Goal: Task Accomplishment & Management: Manage account settings

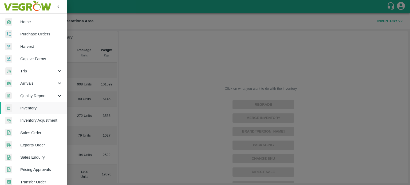
click at [150, 37] on div at bounding box center [205, 92] width 410 height 185
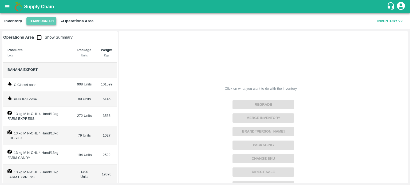
click at [45, 20] on button "Tembhurni PH" at bounding box center [41, 21] width 30 height 8
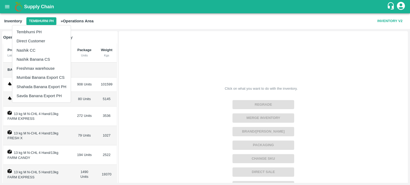
click at [129, 40] on div at bounding box center [205, 92] width 410 height 185
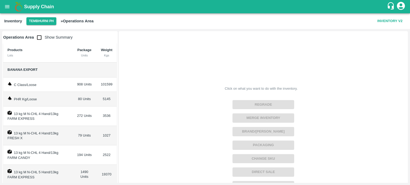
click at [40, 38] on input "checkbox" at bounding box center [39, 37] width 11 height 11
checkbox input "false"
click at [43, 24] on button "Tembhurni PH" at bounding box center [41, 21] width 30 height 8
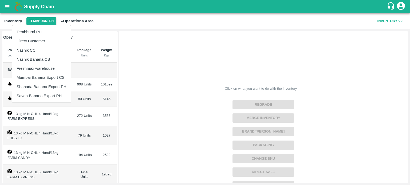
click at [36, 56] on li "Nashik Banana CS" at bounding box center [41, 59] width 58 height 9
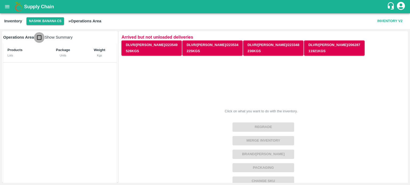
click at [40, 37] on input "checkbox" at bounding box center [39, 37] width 11 height 11
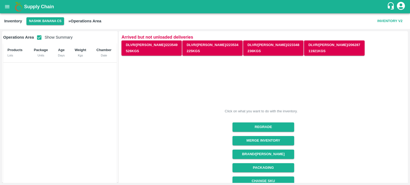
click at [40, 37] on input "checkbox" at bounding box center [39, 37] width 11 height 11
checkbox input "false"
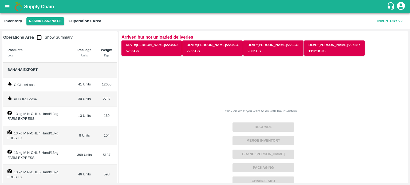
click at [40, 22] on button "Nashik Banana CS" at bounding box center [45, 21] width 38 height 8
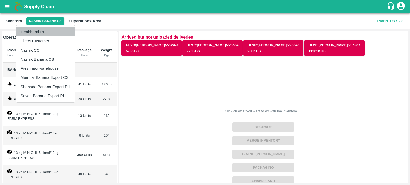
click at [41, 31] on li "Tembhurni PH" at bounding box center [45, 31] width 58 height 9
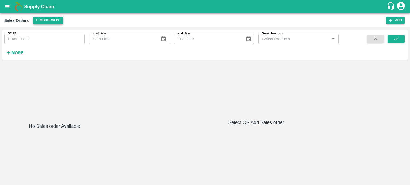
click at [42, 19] on button "Tembhurni PH" at bounding box center [48, 21] width 30 height 8
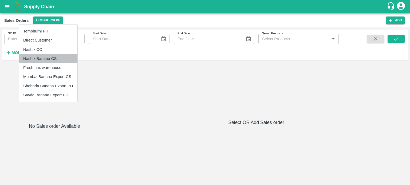
click at [39, 57] on li "Nashik Banana CS" at bounding box center [48, 58] width 58 height 9
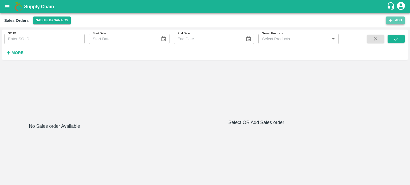
click at [391, 19] on icon "button" at bounding box center [390, 20] width 5 height 5
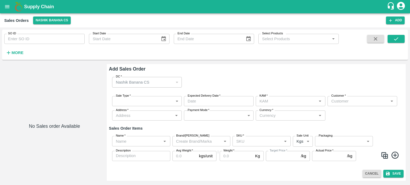
click at [137, 101] on body "Supply Chain Sales Orders Nashik Banana CS Add SO ID SO ID Start Date Start Dat…" at bounding box center [205, 92] width 410 height 185
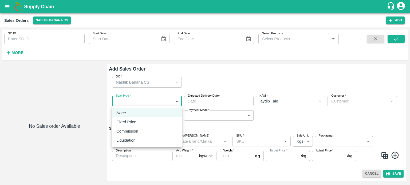
type input "jaydip Tale"
click at [131, 141] on p "Liquidation" at bounding box center [125, 141] width 19 height 6
type input "3"
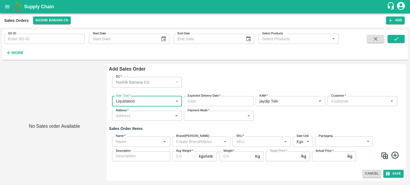
click at [233, 101] on input "Expected Delivery Date   *" at bounding box center [217, 101] width 66 height 10
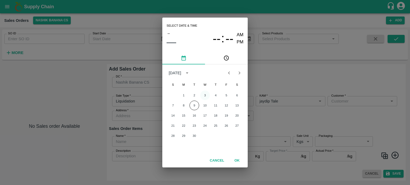
click at [204, 97] on button "3" at bounding box center [205, 96] width 10 height 10
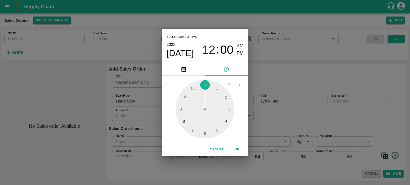
click at [182, 121] on div at bounding box center [205, 109] width 59 height 59
type input "03/09/2025 08:00 AM"
click at [269, 79] on div "Select date & time 2025 Sep 3 08 : 00 AM PM 05 10 15 20 25 30 35 40 45 50 55 00…" at bounding box center [205, 92] width 410 height 185
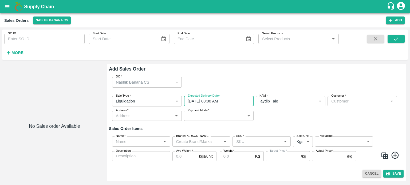
click at [235, 78] on div "DC   * Nashik Banana CS 174 DC" at bounding box center [256, 82] width 295 height 19
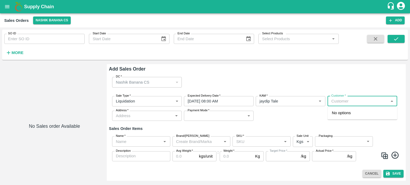
drag, startPoint x: 345, startPoint y: 102, endPoint x: 341, endPoint y: 102, distance: 3.5
click at [344, 102] on input "Customer   *" at bounding box center [358, 101] width 58 height 7
drag, startPoint x: 345, startPoint y: 110, endPoint x: 343, endPoint y: 113, distance: 3.2
click at [345, 110] on p "Devendra Dnyaneshwar Sapkale" at bounding box center [348, 113] width 33 height 6
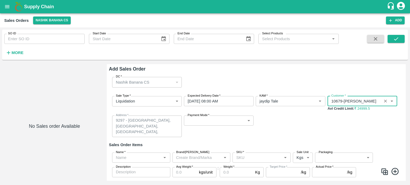
type input "10679-Devendra Dnyaneshwar Sapkale"
click at [218, 122] on body "Supply Chain Sales Orders Nashik Banana CS Add SO ID SO ID Start Date Start Dat…" at bounding box center [205, 92] width 410 height 185
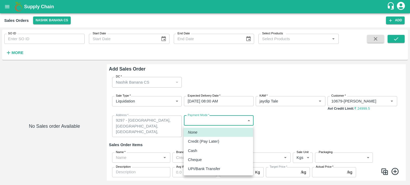
click at [207, 137] on li "Credit (Pay Later)" at bounding box center [218, 141] width 69 height 9
type input "credit"
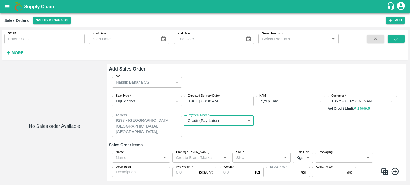
click at [283, 132] on div "Sale Type   * Liquidation 3 Sale Type Expected Delivery Date   * 03/09/2025 08:…" at bounding box center [256, 117] width 295 height 50
click at [140, 155] on input "Name   *" at bounding box center [137, 158] width 46 height 7
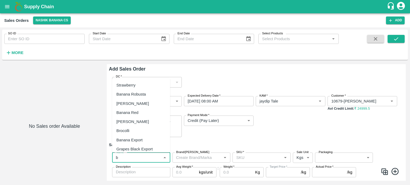
click at [139, 137] on div "Banana Export" at bounding box center [141, 140] width 58 height 9
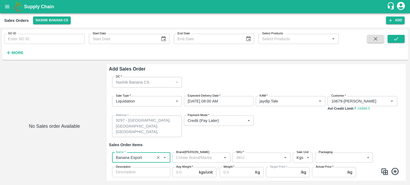
type input "Banana Export"
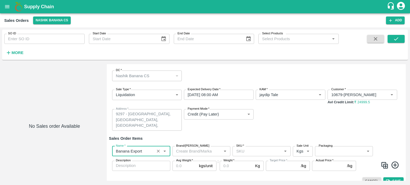
scroll to position [14, 0]
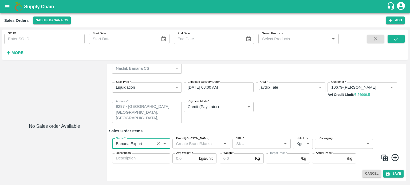
click at [252, 144] on input "SKU   *" at bounding box center [257, 144] width 46 height 7
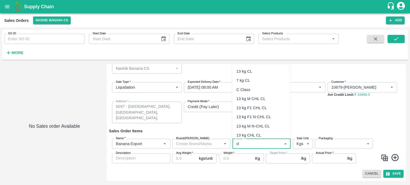
click at [249, 92] on div "C Class" at bounding box center [243, 90] width 14 height 6
type input "C Class"
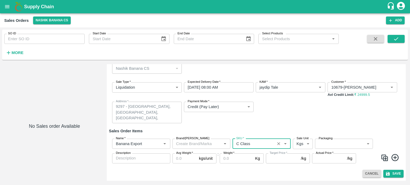
type input "NA"
type input "C Class"
click at [333, 146] on body "Supply Chain Sales Orders Nashik Banana CS Add SO ID SO ID Start Date Start Dat…" at bounding box center [205, 92] width 410 height 185
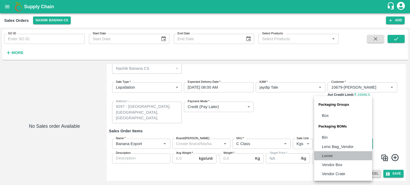
click at [326, 155] on p "Loose" at bounding box center [327, 156] width 11 height 6
type input "BOM/258"
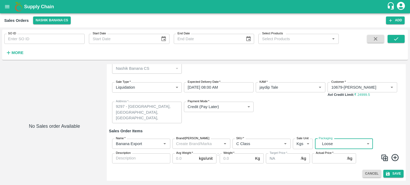
click at [246, 130] on h6 "Sales Order Items" at bounding box center [256, 131] width 295 height 7
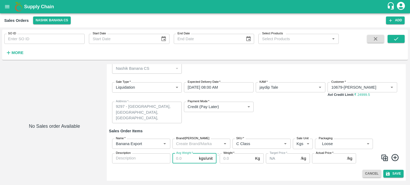
click at [184, 162] on input "Avg Weight   *" at bounding box center [184, 159] width 25 height 10
type input "1"
click at [318, 158] on input "Actual Price   *" at bounding box center [328, 159] width 33 height 10
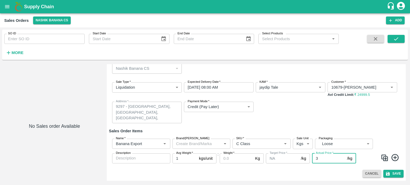
type input "3"
click at [223, 160] on input "Weight   *" at bounding box center [236, 159] width 33 height 10
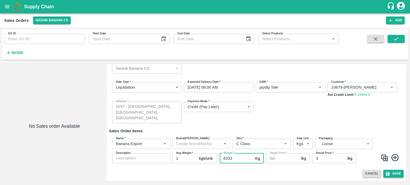
type input "8333"
click at [395, 174] on button "Save" at bounding box center [393, 174] width 20 height 8
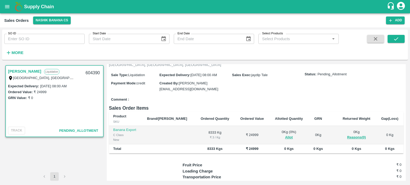
scroll to position [44, 0]
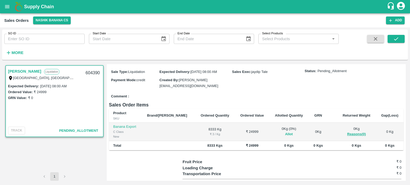
click at [285, 132] on button "Allot" at bounding box center [289, 135] width 8 height 6
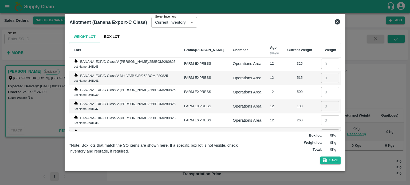
scroll to position [847, 0]
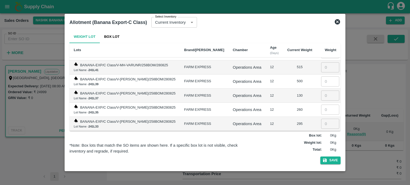
click at [321, 133] on input "number" at bounding box center [330, 138] width 18 height 10
type input "218"
click at [323, 119] on input "number" at bounding box center [330, 124] width 18 height 10
type input "295"
click at [324, 105] on input "number" at bounding box center [330, 110] width 18 height 10
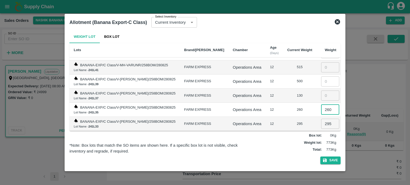
type input "260"
click at [322, 91] on input "number" at bounding box center [330, 96] width 18 height 10
type input "130"
click at [326, 77] on input "number" at bounding box center [330, 82] width 18 height 10
type input "500"
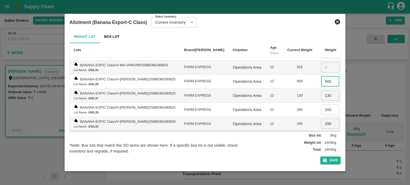
click at [276, 103] on td "12" at bounding box center [274, 110] width 17 height 14
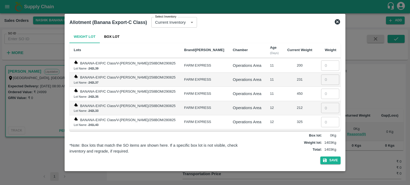
scroll to position [776, 0]
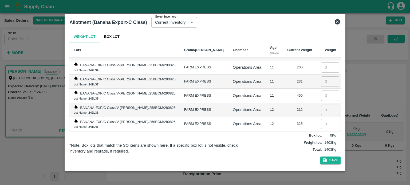
click at [325, 133] on input "number" at bounding box center [330, 138] width 18 height 10
type input "515"
click at [326, 119] on input "number" at bounding box center [330, 124] width 18 height 10
type input "325"
click at [321, 105] on input "number" at bounding box center [330, 110] width 18 height 10
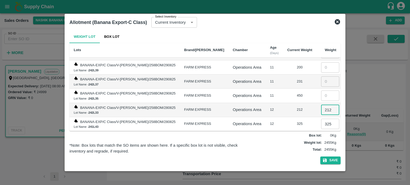
type input "212"
click at [323, 91] on input "number" at bounding box center [330, 96] width 18 height 10
type input "450"
click at [325, 77] on input "number" at bounding box center [330, 82] width 18 height 10
type input "231"
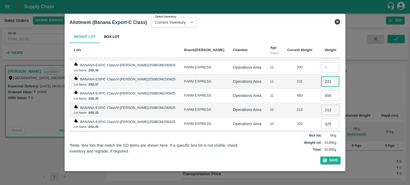
click at [287, 93] on div "450" at bounding box center [299, 95] width 25 height 5
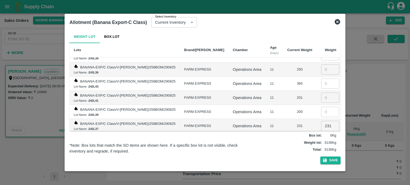
scroll to position [731, 0]
click at [321, 107] on input "number" at bounding box center [330, 112] width 18 height 10
type input "200"
click at [321, 93] on input "number" at bounding box center [330, 98] width 18 height 10
type input "201"
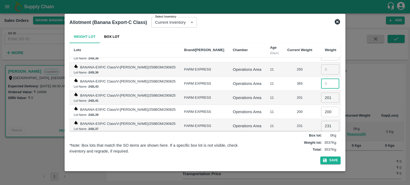
click at [321, 79] on input "number" at bounding box center [330, 84] width 18 height 10
type input "365"
click at [289, 96] on div "201" at bounding box center [299, 98] width 25 height 5
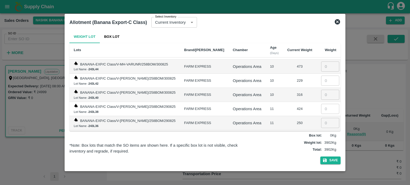
scroll to position [669, 0]
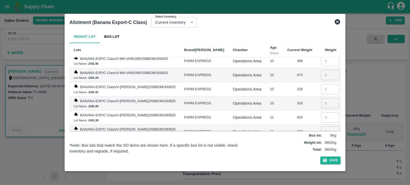
click at [324, 127] on input "number" at bounding box center [330, 132] width 18 height 10
type input "250"
click at [324, 113] on input "number" at bounding box center [330, 118] width 18 height 10
type input "424"
click at [321, 98] on input "number" at bounding box center [330, 103] width 18 height 10
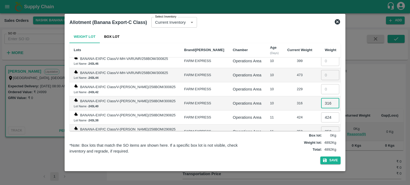
type input "316"
click at [322, 84] on input "number" at bounding box center [330, 89] width 18 height 10
type input "229"
click at [321, 70] on input "number" at bounding box center [330, 75] width 18 height 10
type input "473"
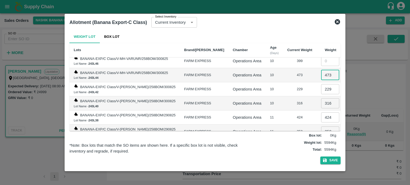
click at [255, 97] on td "Operations Area" at bounding box center [246, 104] width 37 height 14
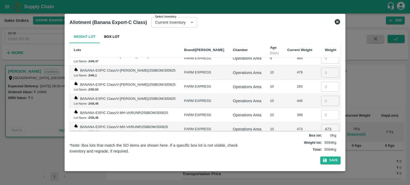
scroll to position [607, 0]
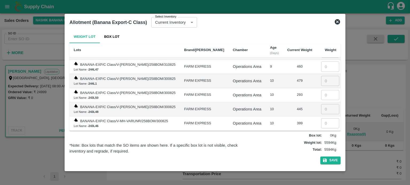
click at [322, 118] on input "number" at bounding box center [330, 123] width 18 height 10
type input "399"
click at [324, 104] on input "number" at bounding box center [330, 109] width 18 height 10
type input "445"
click at [322, 90] on input "number" at bounding box center [330, 95] width 18 height 10
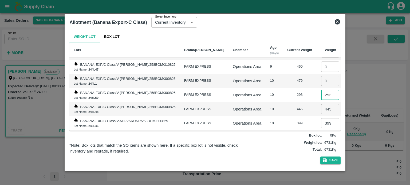
type input "293"
click at [322, 76] on input "number" at bounding box center [330, 81] width 18 height 10
type input "479"
click at [273, 104] on td "10" at bounding box center [274, 109] width 17 height 14
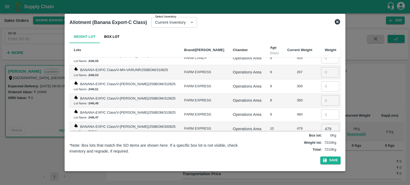
scroll to position [553, 0]
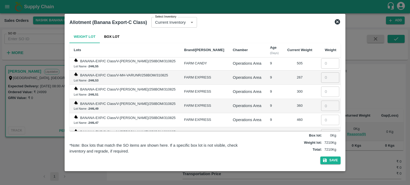
click at [323, 115] on input "number" at bounding box center [330, 120] width 18 height 10
type input "460"
click at [322, 101] on input "number" at bounding box center [330, 106] width 18 height 10
type input "360"
click at [322, 87] on input "number" at bounding box center [330, 92] width 18 height 10
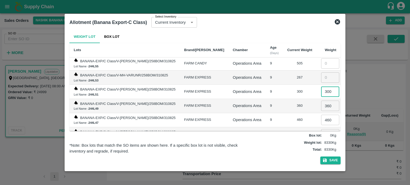
type input "300"
click at [323, 73] on input "number" at bounding box center [330, 78] width 18 height 10
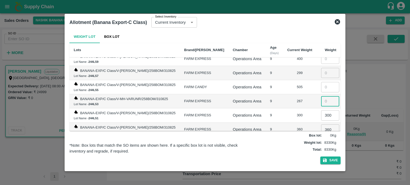
scroll to position [526, 0]
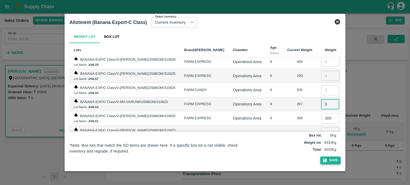
type input "3"
click at [332, 162] on button "Save" at bounding box center [330, 161] width 20 height 8
click at [335, 161] on button "Save" at bounding box center [330, 161] width 20 height 8
click at [331, 161] on button "Save" at bounding box center [330, 161] width 20 height 8
click at [330, 162] on button "Save" at bounding box center [330, 161] width 20 height 8
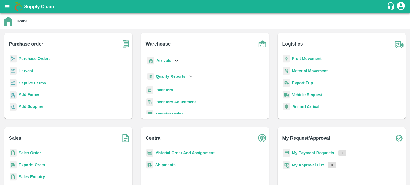
click at [34, 155] on b "Sales Order" at bounding box center [30, 153] width 22 height 4
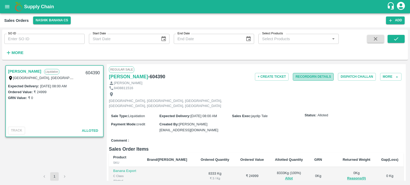
click at [301, 75] on button "Record GRN Details" at bounding box center [313, 77] width 41 height 8
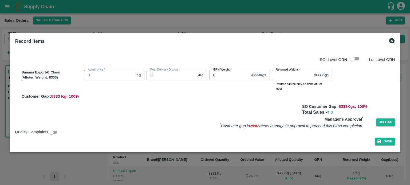
click at [187, 73] on div "Banana Export-C Class (Alloted Weight: 8333 ) Actual price   * 3 /Kg Actual pri…" at bounding box center [206, 83] width 375 height 31
click at [170, 73] on div "Banana Export-C Class (Alloted Weight: 8333 ) Actual price   * 3 /Kg Actual pri…" at bounding box center [206, 83] width 375 height 31
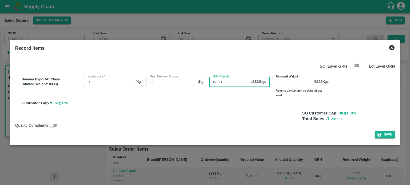
type input "8333"
click at [296, 84] on input "Returned Weight   *" at bounding box center [292, 82] width 40 height 10
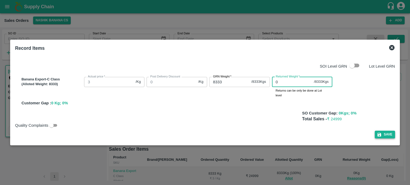
type input "0"
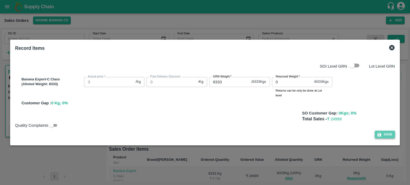
click at [387, 135] on button "Save" at bounding box center [385, 135] width 20 height 8
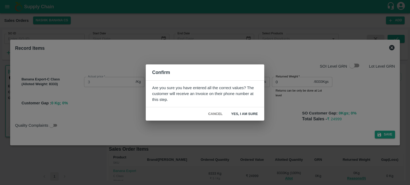
click at [252, 113] on button "Yes, I am sure" at bounding box center [244, 114] width 35 height 9
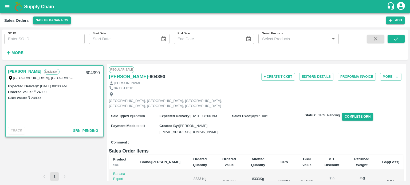
click at [42, 19] on button "Nashik Banana CS" at bounding box center [52, 21] width 38 height 8
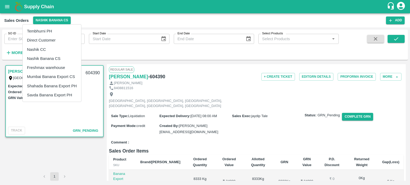
click at [46, 32] on li "Tembhurni PH" at bounding box center [52, 31] width 58 height 9
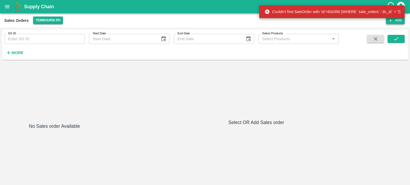
click at [392, 21] on icon "button" at bounding box center [390, 20] width 5 height 5
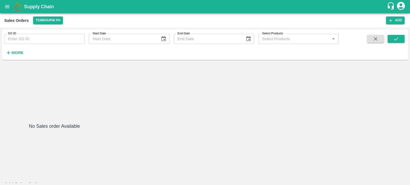
type input "jaydip Tale"
click at [128, 102] on body "Supply Chain Sales Orders Tembhurni PH Add SO ID SO ID Start Date Start Date En…" at bounding box center [205, 92] width 410 height 185
click at [131, 141] on p "Liquidation" at bounding box center [125, 141] width 19 height 6
type input "3"
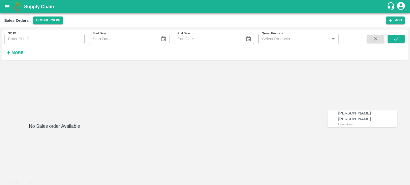
click at [350, 116] on p "[PERSON_NAME] [PERSON_NAME]" at bounding box center [367, 116] width 59 height 12
type input "7165-Vaibhav Bharat Kedar"
click at [217, 127] on body "Supply Chain Sales Orders Tembhurni PH Add SO ID SO ID Start Date Start Date En…" at bounding box center [205, 92] width 410 height 185
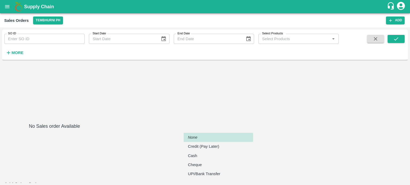
click at [215, 146] on p "Credit (Pay Later)" at bounding box center [203, 147] width 31 height 6
type input "credit"
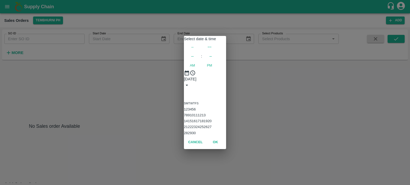
click at [188, 108] on button "2" at bounding box center [187, 110] width 2 height 4
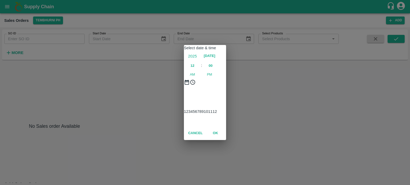
click at [185, 85] on div at bounding box center [205, 85] width 42 height 0
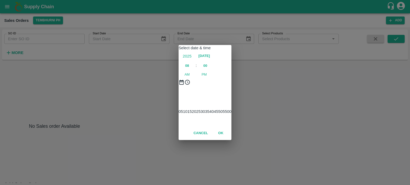
click at [207, 72] on span "PM" at bounding box center [203, 74] width 5 height 5
type input "02/09/2025 08:00 PM"
click at [229, 138] on button "OK" at bounding box center [220, 133] width 17 height 9
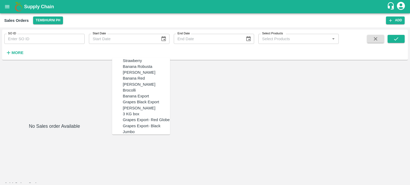
click at [124, 99] on div "Banana Export" at bounding box center [136, 96] width 26 height 6
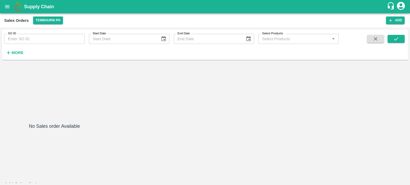
type input "Banana Export"
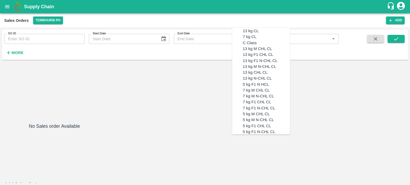
click at [250, 46] on div "C Class" at bounding box center [266, 43] width 47 height 6
type input "C Class"
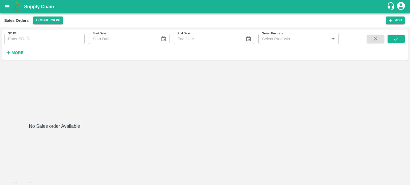
type input "NA"
type input "C Class"
click at [328, 144] on body "Supply Chain Sales Orders Tembhurni PH Add SO ID SO ID Start Date Start Date En…" at bounding box center [205, 92] width 410 height 185
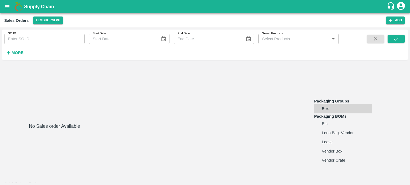
click at [334, 147] on li "Loose" at bounding box center [343, 142] width 58 height 9
type input "BOM/258"
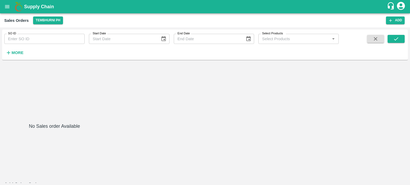
type input "1"
type textarea "Sangli"
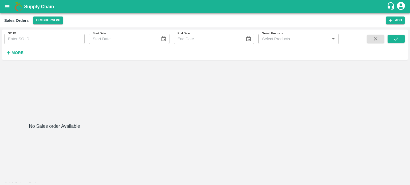
type input "3185"
type input "5"
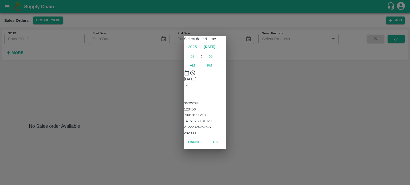
click at [184, 113] on button "7" at bounding box center [185, 115] width 2 height 4
type input "07/09/2025 08:00 PM"
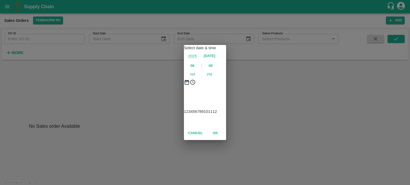
click at [224, 138] on button "OK" at bounding box center [215, 133] width 17 height 9
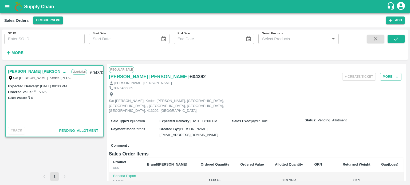
click at [285, 183] on button "Allot" at bounding box center [289, 186] width 8 height 6
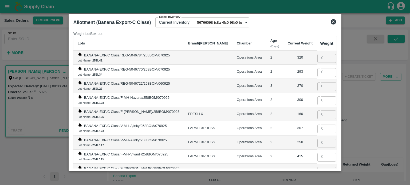
scroll to position [356, 0]
type input "400"
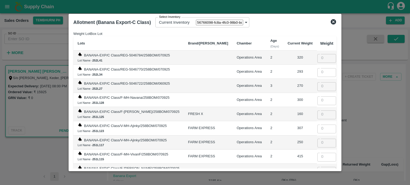
type input "216"
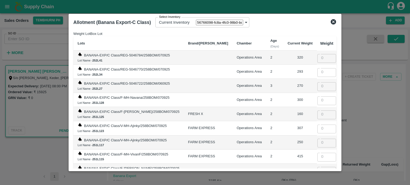
scroll to position [3958, 0]
type input "300"
type input "317"
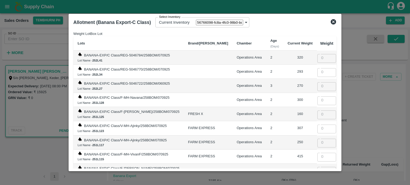
scroll to position [4305, 0]
type input "315"
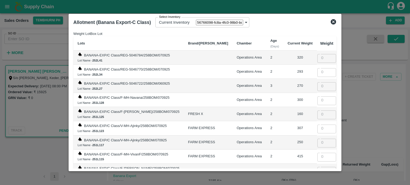
type input "435"
type input "453"
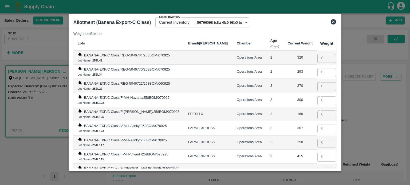
type input "412"
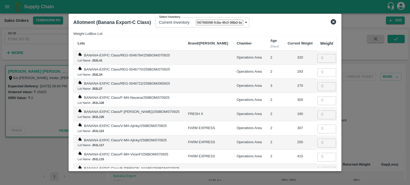
type input "337"
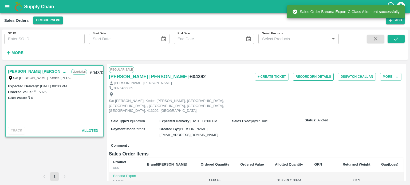
click at [307, 78] on button "Record GRN Details" at bounding box center [313, 77] width 41 height 8
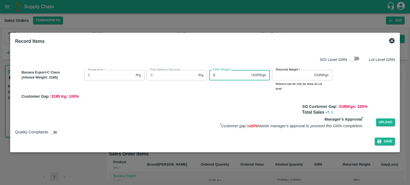
click at [186, 74] on div "Banana Export-C Class (Alloted Weight: 3185 ) Actual price   * 5 /Kg Actual pri…" at bounding box center [206, 83] width 375 height 31
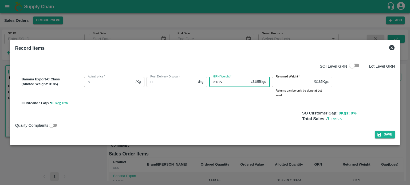
type input "3185"
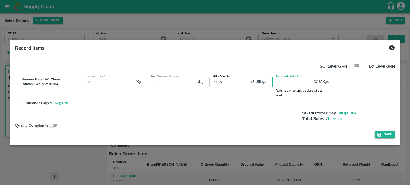
click at [280, 80] on input "Returned Weight   *" at bounding box center [292, 82] width 40 height 10
type input "0"
click at [389, 137] on button "Save" at bounding box center [385, 135] width 20 height 8
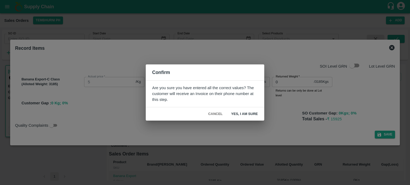
click at [255, 111] on button "Yes, I am sure" at bounding box center [244, 114] width 35 height 9
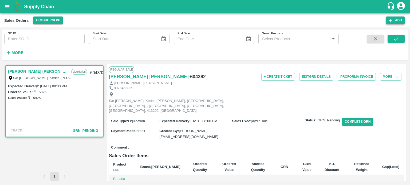
click at [397, 22] on button "Add" at bounding box center [395, 21] width 19 height 8
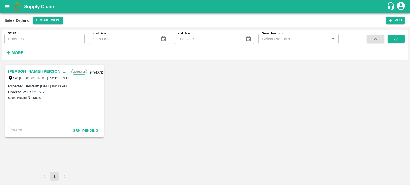
type input "jaydip Tale"
click at [134, 102] on body "Supply Chain Sales Orders Tembhurni PH Add SO ID SO ID Start Date Start Date En…" at bounding box center [205, 92] width 410 height 185
click at [138, 140] on div "Liquidation" at bounding box center [127, 141] width 22 height 6
type input "3"
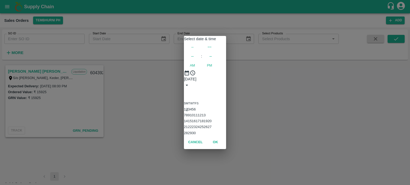
click at [188, 108] on button "2" at bounding box center [187, 110] width 2 height 4
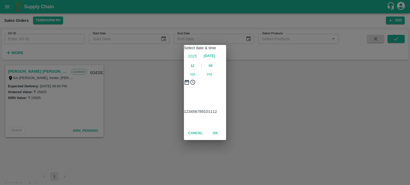
click at [184, 85] on div at bounding box center [205, 85] width 42 height 0
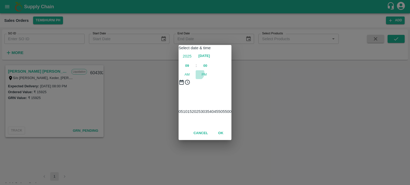
click at [207, 72] on span "PM" at bounding box center [203, 74] width 5 height 5
type input "02/09/2025 09:00 PM"
click at [229, 138] on button "OK" at bounding box center [220, 133] width 17 height 9
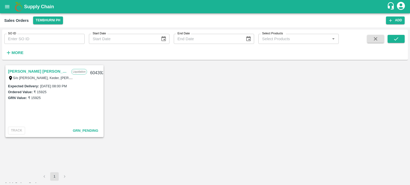
click at [346, 122] on p "Liquidation" at bounding box center [345, 124] width 14 height 5
type input "7165-Vaibhav Bharat Kedar"
click at [228, 126] on body "Supply Chain Sales Orders Tembhurni PH Add SO ID SO ID Start Date Start Date En…" at bounding box center [205, 92] width 410 height 185
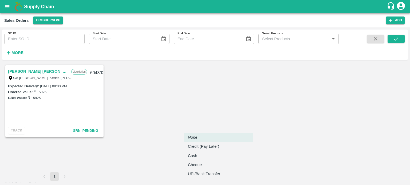
click at [215, 147] on p "Credit (Pay Later)" at bounding box center [203, 147] width 31 height 6
type input "credit"
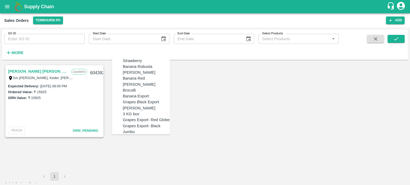
click at [139, 99] on div "Banana Export" at bounding box center [136, 96] width 26 height 6
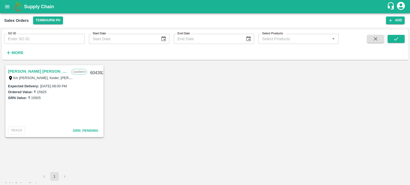
type input "Banana Export"
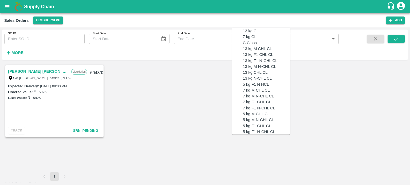
click at [248, 46] on div "C Class" at bounding box center [266, 43] width 47 height 6
type input "C Class"
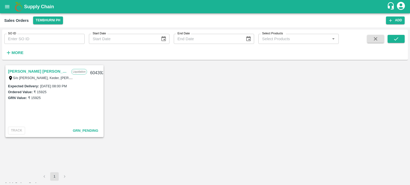
type input "NA"
type input "C Class"
click at [332, 145] on body "Supply Chain Sales Orders Tembhurni PH Add SO ID SO ID Start Date Start Date En…" at bounding box center [205, 92] width 410 height 185
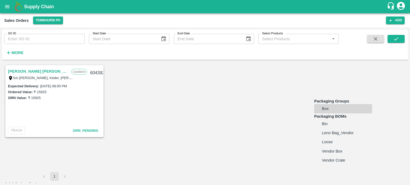
click at [332, 145] on p "Loose" at bounding box center [327, 142] width 11 height 6
type input "BOM/258"
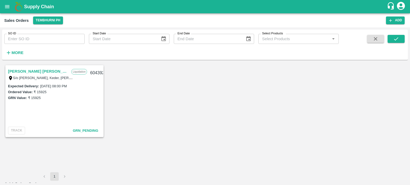
type input "1"
type input "5875"
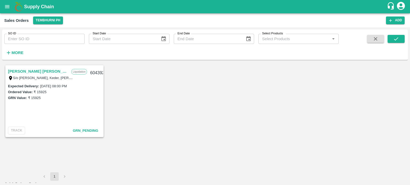
type input "6"
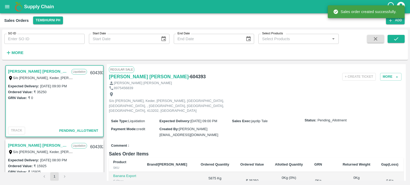
click at [301, 141] on div "Comment :" at bounding box center [256, 145] width 295 height 9
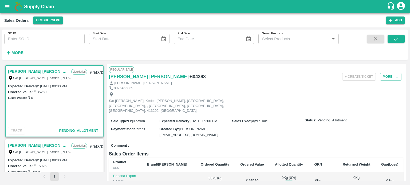
click at [285, 181] on button "Allot" at bounding box center [289, 184] width 8 height 6
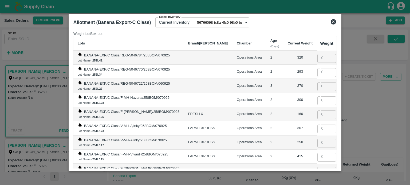
scroll to position [4432, 0]
type input "30"
type input "390"
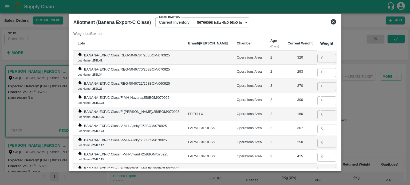
type input "300"
type input "461"
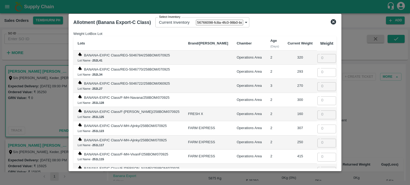
type input "344"
type input "489"
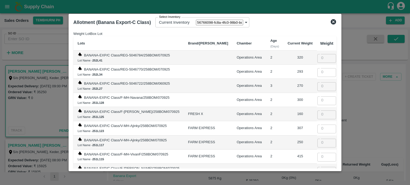
type input "398"
type input "80"
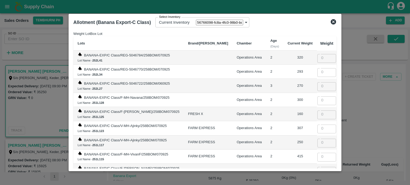
type input "372"
type input "495"
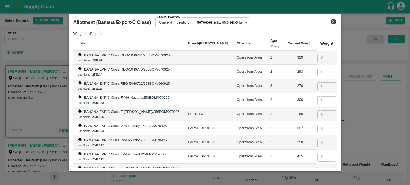
type input "452"
type input "350"
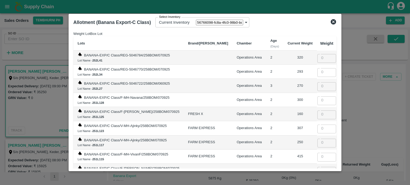
type input "275"
type input "356"
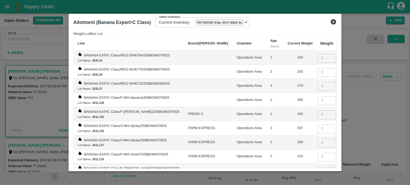
type input "290"
type input "405"
type input "340"
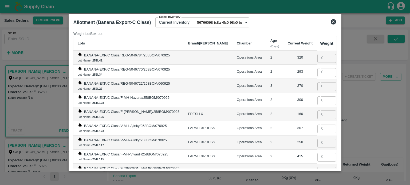
type input "468"
drag, startPoint x: 327, startPoint y: 72, endPoint x: 296, endPoint y: 74, distance: 31.0
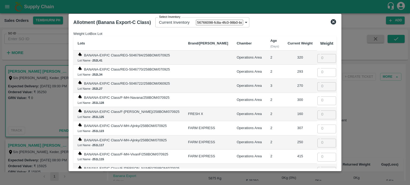
scroll to position [4237, 0]
drag, startPoint x: 322, startPoint y: 70, endPoint x: 329, endPoint y: 69, distance: 7.5
type input "0"
drag, startPoint x: 322, startPoint y: 81, endPoint x: 332, endPoint y: 80, distance: 10.4
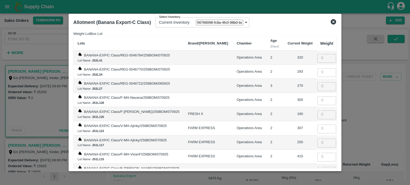
type input "48"
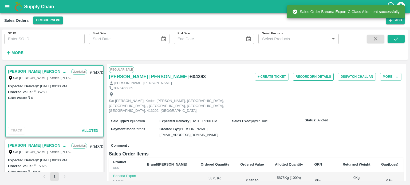
click at [311, 76] on button "Record GRN Details" at bounding box center [313, 77] width 41 height 8
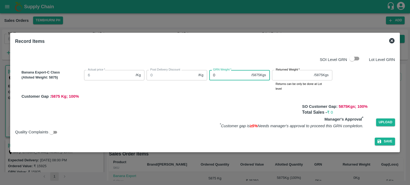
click at [186, 70] on div "Banana Export-C Class (Alloted Weight: 5875 ) Actual price   * 6 /Kg Actual pri…" at bounding box center [206, 83] width 375 height 31
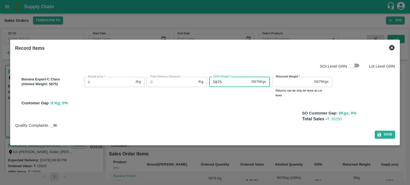
type input "5875"
click at [294, 81] on input "Returned Weight   *" at bounding box center [292, 82] width 40 height 10
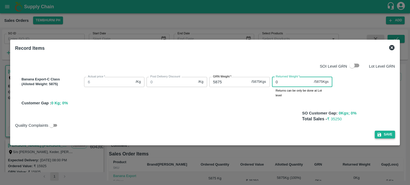
type input "0"
click at [387, 134] on button "Save" at bounding box center [385, 135] width 20 height 8
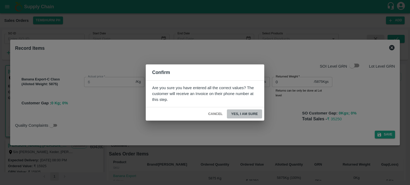
click at [238, 110] on button "Yes, I am sure" at bounding box center [244, 114] width 35 height 9
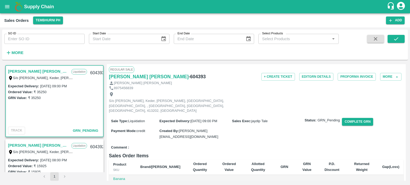
click at [288, 143] on div "Comment :" at bounding box center [256, 147] width 295 height 9
click at [279, 143] on div "Comment :" at bounding box center [256, 147] width 295 height 9
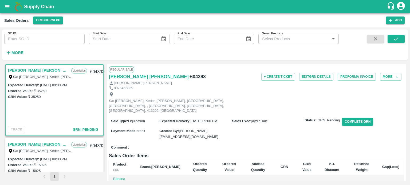
scroll to position [0, 0]
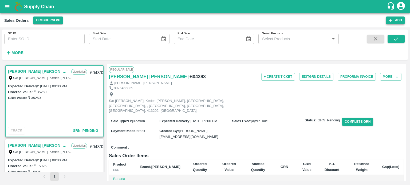
click at [397, 20] on button "Add" at bounding box center [395, 21] width 19 height 8
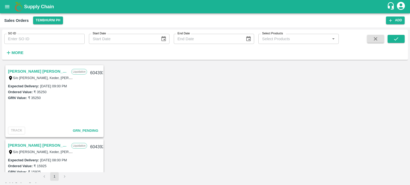
type input "jaydip Tale"
click at [132, 99] on body "Supply Chain Sales Orders Tembhurni PH Add SO ID SO ID Start Date Start Date En…" at bounding box center [205, 92] width 410 height 185
click at [138, 137] on li "Liquidation" at bounding box center [147, 140] width 70 height 9
type input "3"
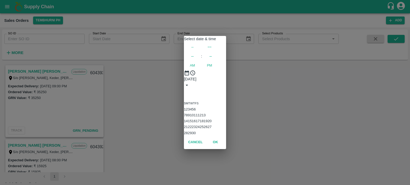
click at [190, 108] on button "3" at bounding box center [189, 110] width 2 height 4
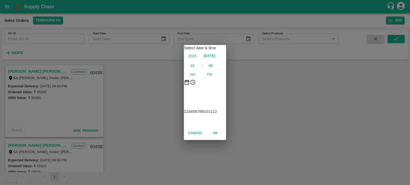
click at [184, 85] on div at bounding box center [205, 85] width 42 height 0
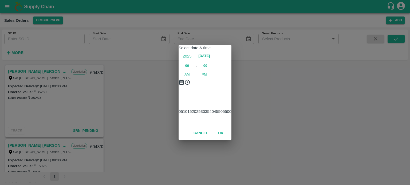
click at [207, 72] on span "PM" at bounding box center [203, 74] width 5 height 5
type input "03/09/2025 09:00 PM"
click at [229, 138] on button "OK" at bounding box center [220, 133] width 17 height 9
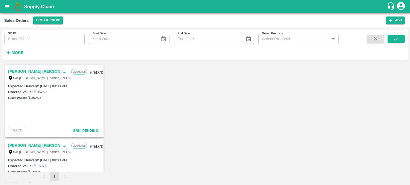
click at [369, 111] on p "[PERSON_NAME] [PERSON_NAME]" at bounding box center [367, 116] width 59 height 12
type input "7165-Vaibhav Bharat Kedar"
click at [219, 125] on body "Supply Chain Sales Orders Tembhurni PH Add SO ID SO ID Start Date Start Date En…" at bounding box center [205, 92] width 410 height 185
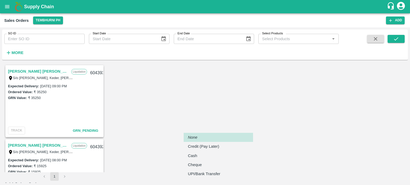
click at [209, 147] on p "Credit (Pay Later)" at bounding box center [203, 147] width 31 height 6
type input "credit"
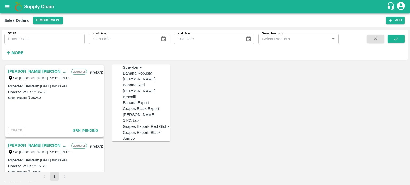
click at [140, 106] on div "Banana Export" at bounding box center [136, 103] width 26 height 6
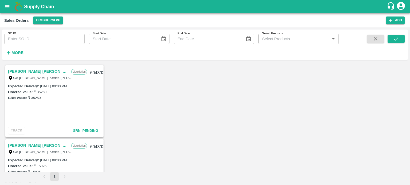
type input "Banana Export"
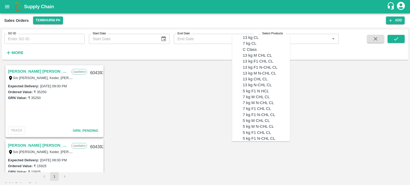
click at [250, 53] on div "C Class" at bounding box center [250, 50] width 14 height 6
type input "C Class"
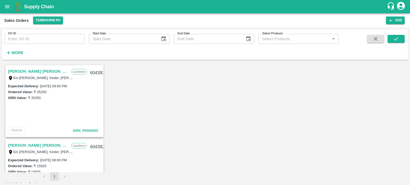
type input "NA"
type input "C Class"
click at [334, 152] on body "Supply Chain Sales Orders Tembhurni PH Add SO ID SO ID Start Date Start Date En…" at bounding box center [205, 92] width 410 height 185
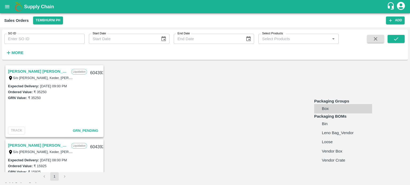
click at [332, 147] on li "Loose" at bounding box center [343, 142] width 58 height 9
type input "BOM/258"
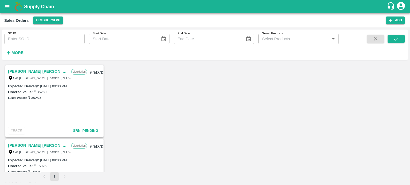
type input "1"
type input "2203"
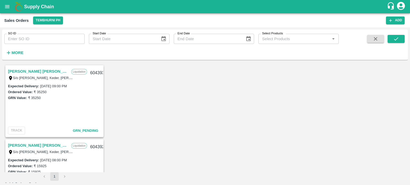
type input "5.5"
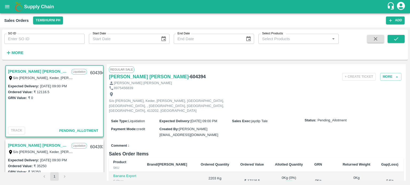
click at [285, 181] on button "Allot" at bounding box center [289, 184] width 8 height 6
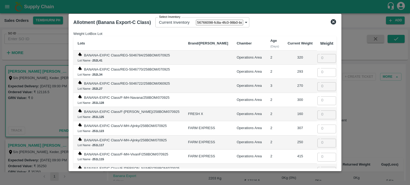
scroll to position [4195, 0]
type input "420"
type input "111"
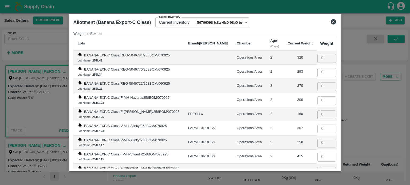
type input "208"
type input "490"
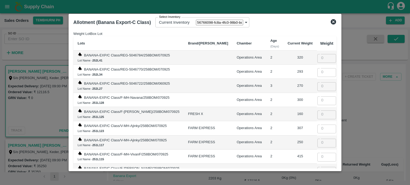
type input "503"
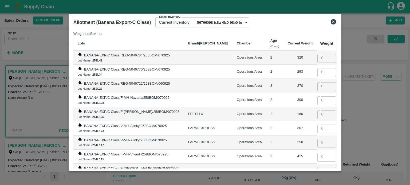
type input "210"
type input "200"
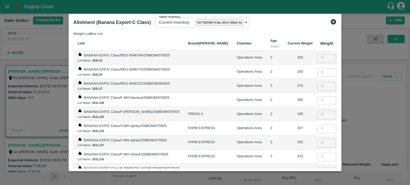
type input "61"
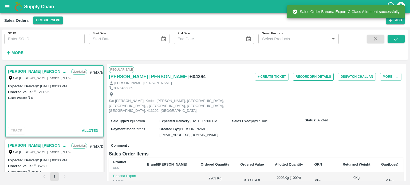
click at [312, 76] on button "Record GRN Details" at bounding box center [313, 77] width 41 height 8
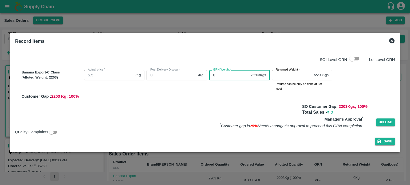
click at [191, 75] on div "Banana Export-C Class (Alloted Weight: 2203 ) Actual price   * 5.5 /Kg Actual p…" at bounding box center [206, 83] width 375 height 31
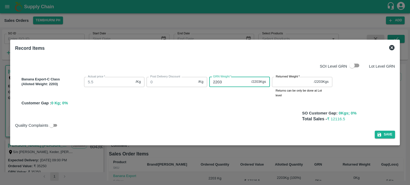
type input "2203"
click at [286, 79] on label "Returned Weight   *" at bounding box center [288, 77] width 24 height 4
click at [286, 79] on input "Returned Weight   *" at bounding box center [292, 82] width 40 height 10
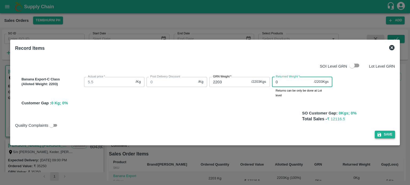
type input "0"
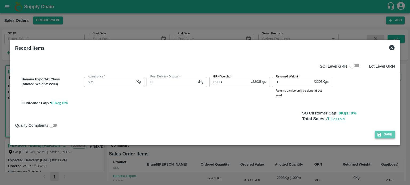
click at [384, 135] on button "Save" at bounding box center [385, 135] width 20 height 8
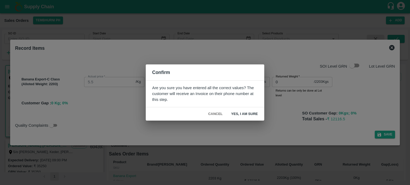
click at [248, 112] on button "Yes, I am sure" at bounding box center [244, 114] width 35 height 9
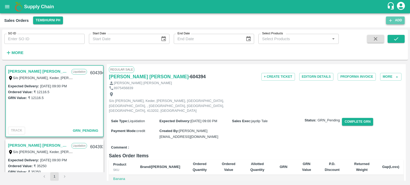
click at [391, 22] on icon "button" at bounding box center [390, 20] width 5 height 5
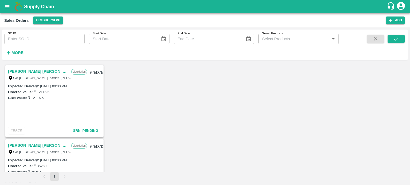
type input "jaydip Tale"
click at [143, 102] on body "Supply Chain Sales Orders Tembhurni PH Add SO ID SO ID Start Date Start Date En…" at bounding box center [205, 92] width 410 height 185
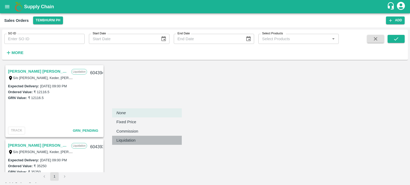
click at [135, 137] on li "Liquidation" at bounding box center [147, 140] width 70 height 9
type input "3"
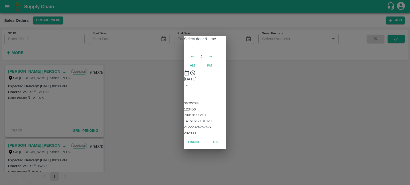
click at [192, 108] on button "4" at bounding box center [191, 110] width 2 height 4
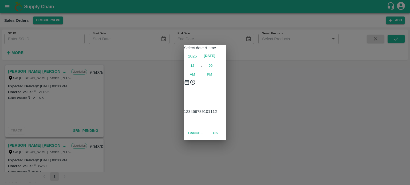
click at [184, 85] on div at bounding box center [205, 85] width 42 height 0
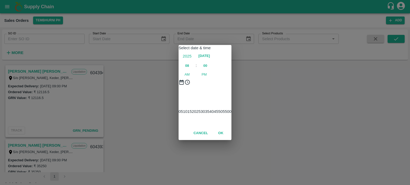
click at [207, 72] on span "PM" at bounding box center [203, 74] width 5 height 5
type input "04/09/2025 08:00 PM"
click at [229, 138] on button "OK" at bounding box center [220, 133] width 17 height 9
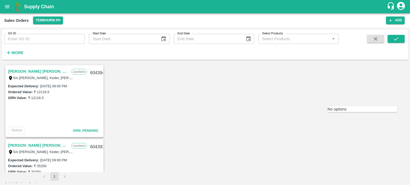
click at [359, 116] on p "[PERSON_NAME] [PERSON_NAME]" at bounding box center [367, 116] width 59 height 12
type input "7165-Vaibhav Bharat Kedar"
click at [208, 128] on body "Supply Chain Sales Orders Tembhurni PH Add SO ID SO ID Start Date Start Date En…" at bounding box center [205, 92] width 410 height 185
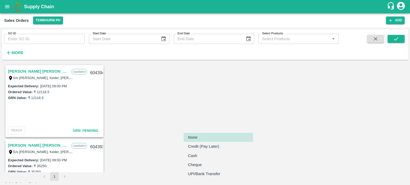
click at [206, 143] on li "Credit (Pay Later)" at bounding box center [218, 146] width 69 height 9
type input "credit"
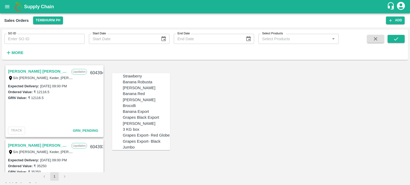
click at [134, 115] on div "Banana Export" at bounding box center [136, 112] width 26 height 6
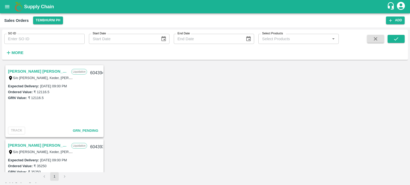
type input "Banana Export"
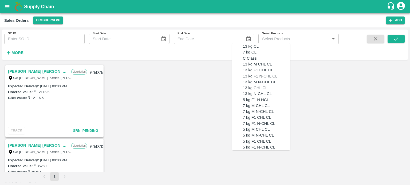
click at [246, 61] on div "C Class" at bounding box center [250, 59] width 14 height 6
type input "C Class"
type input "NA"
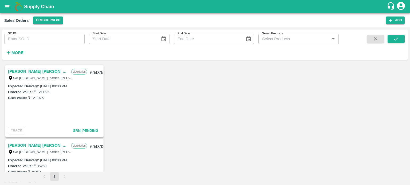
type input "C Class"
click at [334, 160] on body "Supply Chain Sales Orders Tembhurni PH Add SO ID SO ID Start Date Start Date En…" at bounding box center [205, 92] width 410 height 185
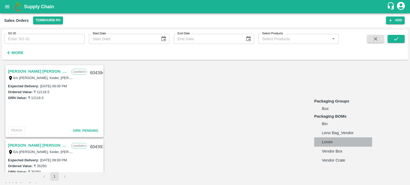
click at [332, 145] on p "Loose" at bounding box center [327, 142] width 11 height 6
type input "BOM/258"
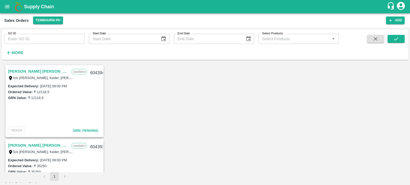
type input "1"
type input "15565"
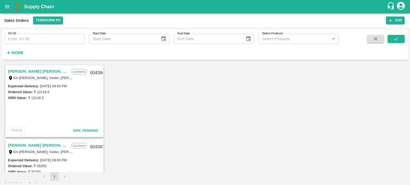
type input "5.60"
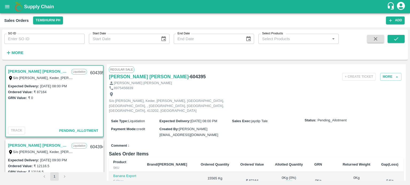
click at [285, 181] on button "Allot" at bounding box center [289, 184] width 8 height 6
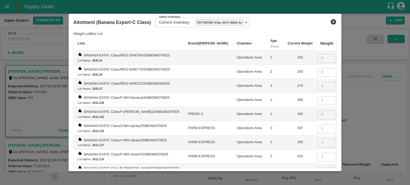
scroll to position [4097, 0]
type input "420"
type input "210"
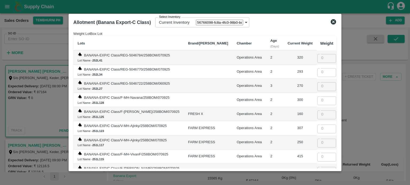
type input "260"
type input "377"
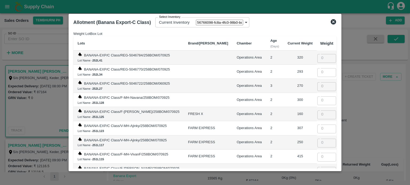
type input "170"
type input "117"
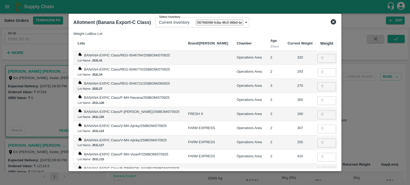
type input "240"
type input "310"
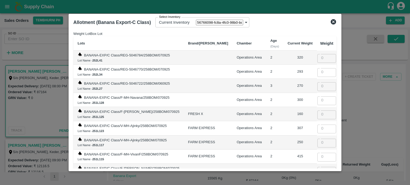
type input "491"
type input "510"
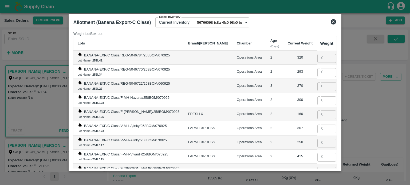
type input "524"
type input "503"
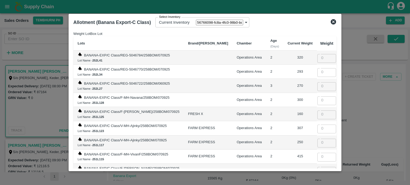
type input "377"
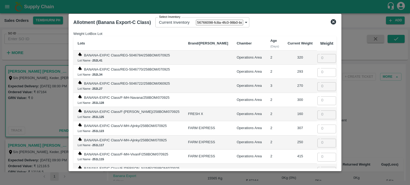
type input "410"
type input "203"
type input "553"
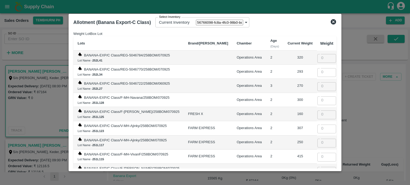
type input "506"
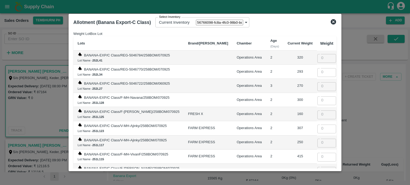
scroll to position [3866, 0]
type input "320"
type input "245"
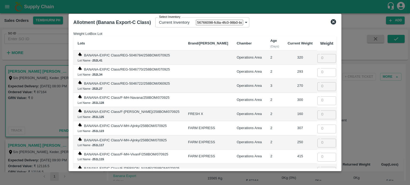
type input "280"
type input "376"
type input "110"
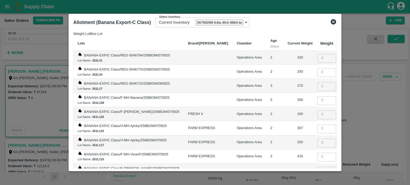
type input "425"
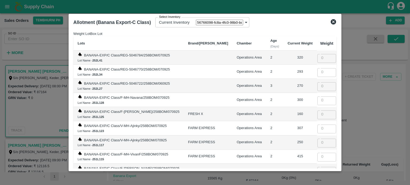
type input "482"
type input "415"
type input "350"
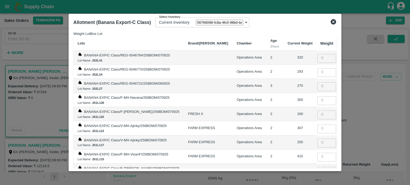
type input "262"
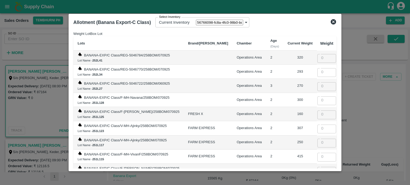
type input "110"
type input "398"
type input "356"
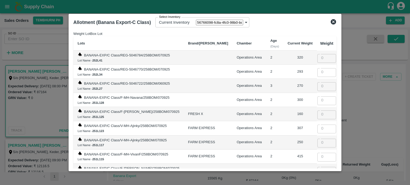
type input "490"
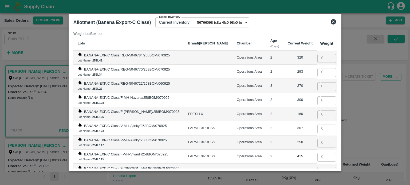
type input "245"
type input "170"
type input "465"
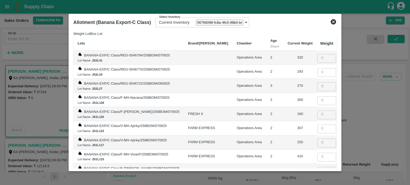
type input "345"
type input "205"
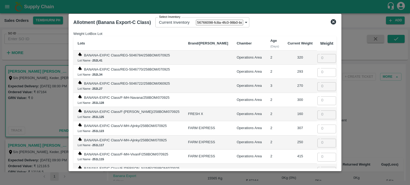
scroll to position [3590, 0]
type input "430"
type input "166"
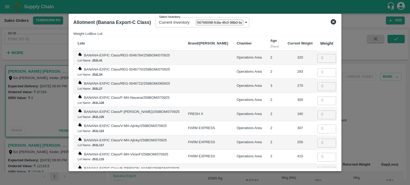
type input "480"
type input "305"
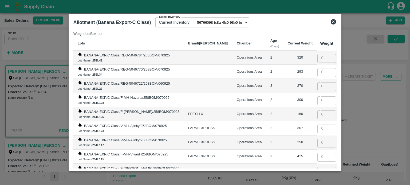
type input "252"
type input "280"
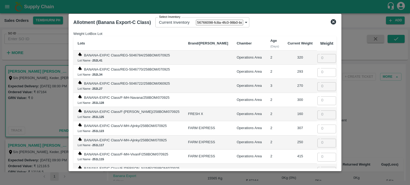
type input "453"
type input "252"
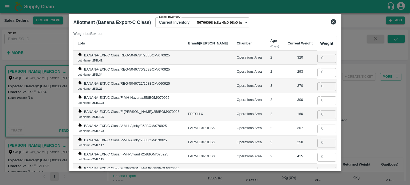
type input "391"
type input "326"
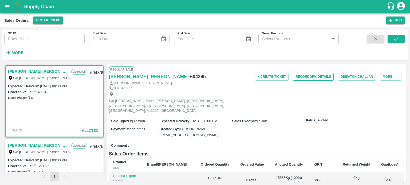
click at [320, 76] on button "Record GRN Details" at bounding box center [313, 77] width 41 height 8
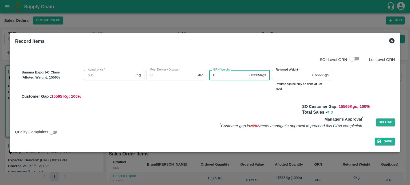
drag, startPoint x: 221, startPoint y: 75, endPoint x: 168, endPoint y: 70, distance: 53.9
click at [169, 70] on div "Banana Export-C Class (Alloted Weight: 15565 ) Actual price   * 5.6 /Kg Actual …" at bounding box center [206, 83] width 375 height 31
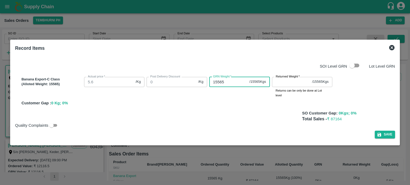
type input "15565"
click at [302, 83] on input "Returned Weight   *" at bounding box center [291, 82] width 38 height 10
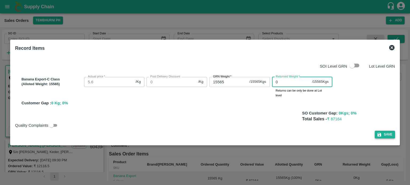
type input "0"
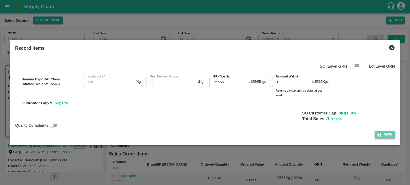
click at [393, 132] on button "Save" at bounding box center [385, 135] width 20 height 8
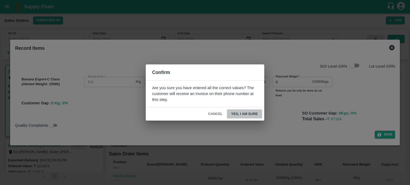
click at [257, 112] on button "Yes, I am sure" at bounding box center [244, 114] width 35 height 9
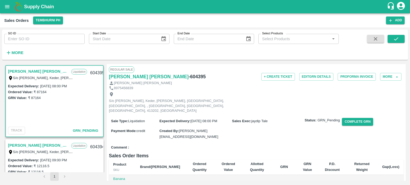
click at [256, 143] on div "Comment :" at bounding box center [256, 147] width 295 height 9
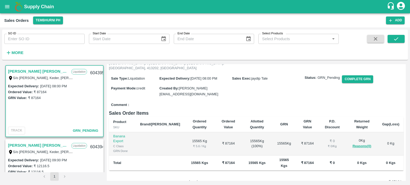
scroll to position [0, 0]
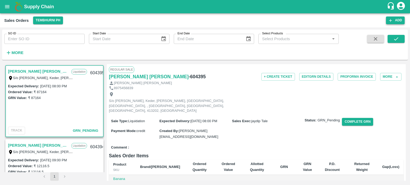
click at [393, 20] on button "Add" at bounding box center [395, 21] width 19 height 8
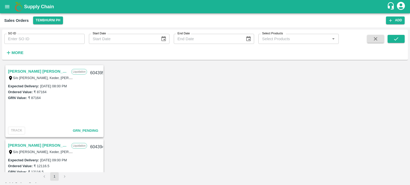
type input "jaydip Tale"
click at [148, 99] on body "Supply Chain Sales Orders Tembhurni PH Add SO ID SO ID Start Date Start Date En…" at bounding box center [205, 92] width 410 height 185
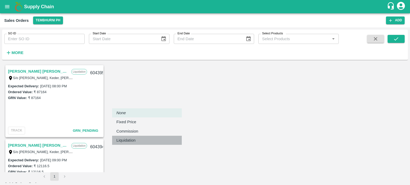
click at [138, 142] on div "Liquidation" at bounding box center [127, 141] width 22 height 6
type input "3"
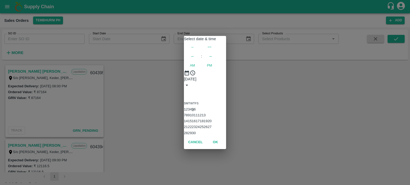
click at [194, 108] on button "5" at bounding box center [193, 110] width 2 height 4
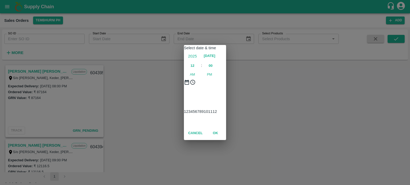
click at [184, 85] on div at bounding box center [205, 85] width 42 height 0
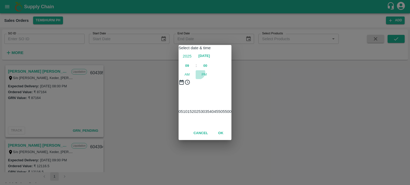
click at [207, 72] on span "PM" at bounding box center [203, 74] width 5 height 5
type input "05/09/2025 09:00 PM"
click at [229, 138] on button "OK" at bounding box center [220, 133] width 17 height 9
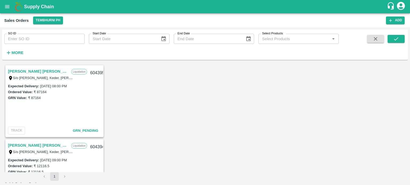
click at [344, 113] on p "[PERSON_NAME] [PERSON_NAME]" at bounding box center [367, 116] width 59 height 12
type input "7165-Vaibhav Bharat Kedar"
click at [230, 126] on body "Supply Chain Sales Orders Tembhurni PH Add SO ID SO ID Start Date Start Date En…" at bounding box center [205, 92] width 410 height 185
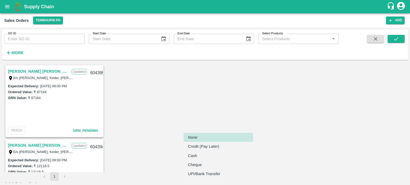
click at [211, 144] on li "Credit (Pay Later)" at bounding box center [218, 146] width 69 height 9
type input "credit"
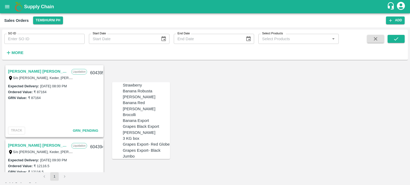
click at [137, 124] on div "Banana Export" at bounding box center [136, 121] width 26 height 6
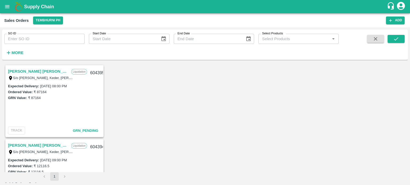
type input "Banana Export"
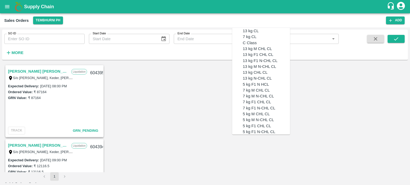
click at [249, 46] on div "C Class" at bounding box center [250, 43] width 14 height 6
type input "C Class"
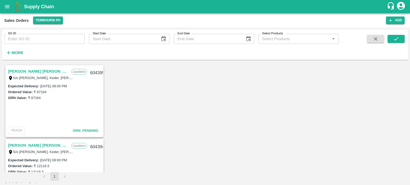
type input "NA"
type input "C Class"
click at [323, 141] on body "Supply Chain Sales Orders Tembhurni PH Add SO ID SO ID Start Date Start Date En…" at bounding box center [205, 92] width 410 height 185
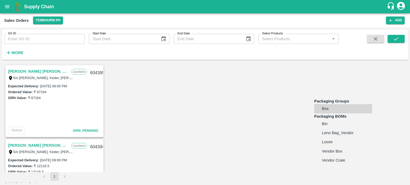
click at [328, 145] on p "Loose" at bounding box center [327, 142] width 11 height 6
type input "BOM/258"
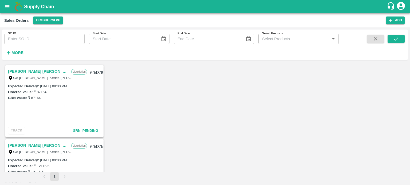
type input "1"
type input "29584"
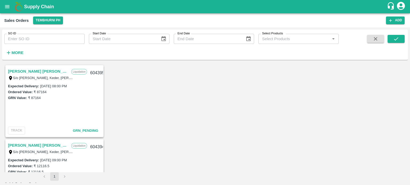
type input "5.75"
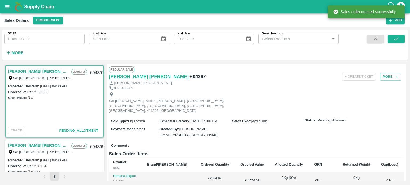
click at [232, 141] on div "Comment :" at bounding box center [256, 145] width 295 height 9
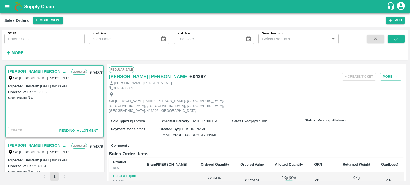
click at [285, 181] on button "Allot" at bounding box center [289, 184] width 8 height 6
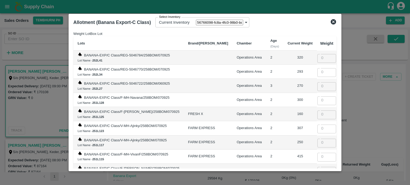
scroll to position [3469, 0]
type input "75"
type input "370"
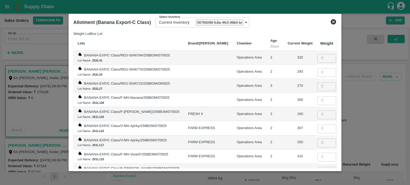
type input "330"
type input "262"
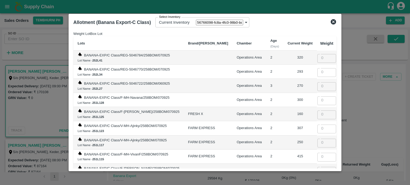
type input "241"
type input "176"
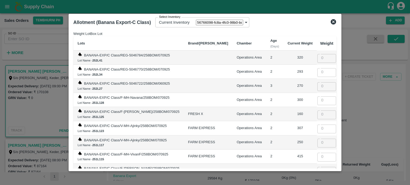
type input "203"
type input "128"
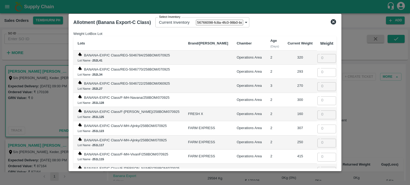
type input "22"
type input "210"
type input "222"
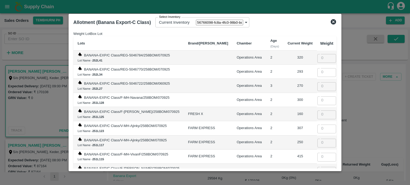
type input "310"
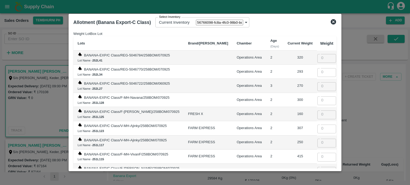
type input "400"
type input "315"
type input "402"
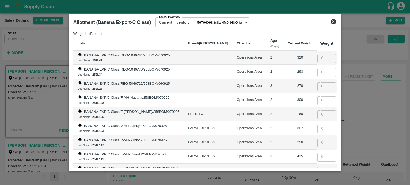
type input "450"
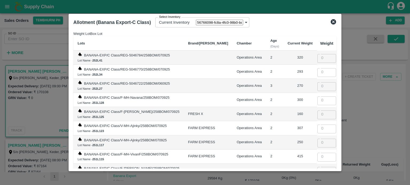
type input "350"
type input "202"
type input "351"
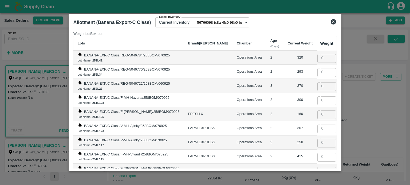
type input "203"
type input "320"
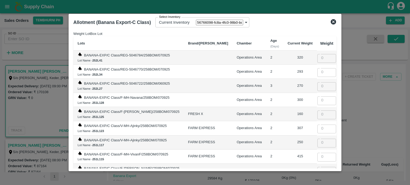
scroll to position [3229, 0]
type input "340"
type input "258"
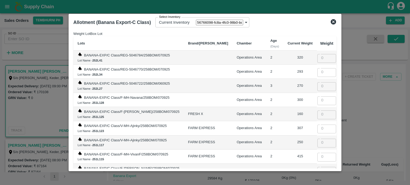
type input "191"
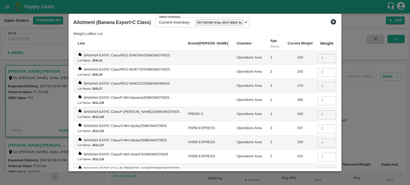
type input "155"
type input "290"
type input "350"
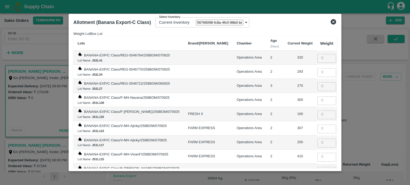
type input "180"
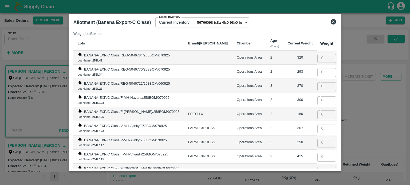
type input "350"
type input "453"
type input "371"
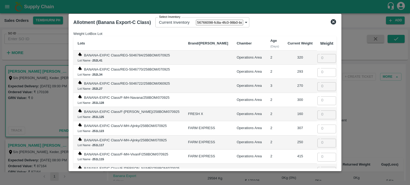
type input "290"
type input "475"
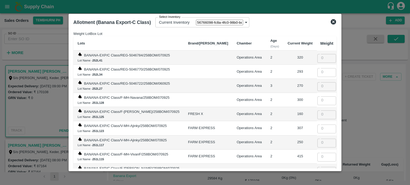
scroll to position [3024, 0]
type input "260"
type input "239"
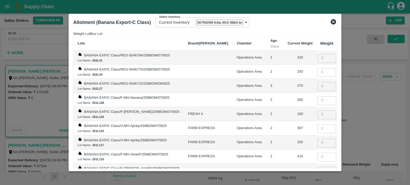
type input "351"
type input "380"
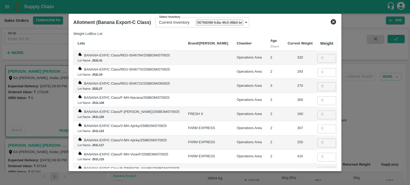
type input "361"
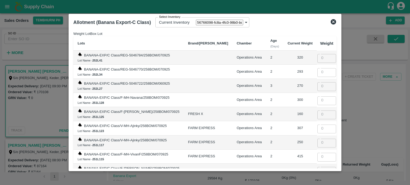
scroll to position [2686, 0]
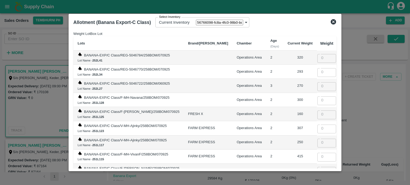
scroll to position [2535, 0]
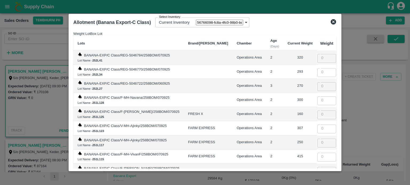
scroll to position [2188, 0]
drag, startPoint x: 326, startPoint y: 94, endPoint x: 293, endPoint y: 91, distance: 33.2
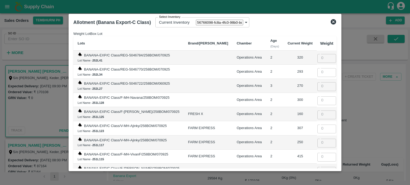
drag, startPoint x: 328, startPoint y: 90, endPoint x: 306, endPoint y: 90, distance: 21.3
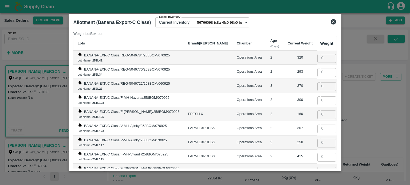
drag, startPoint x: 327, startPoint y: 106, endPoint x: 295, endPoint y: 105, distance: 32.6
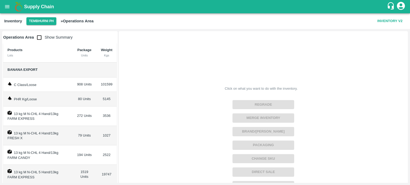
click at [11, 6] on button "open drawer" at bounding box center [7, 7] width 12 height 12
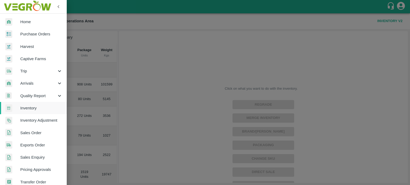
click at [96, 35] on div at bounding box center [205, 92] width 410 height 185
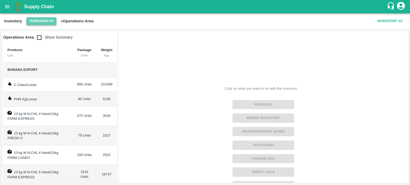
click at [42, 21] on button "Tembhurni PH" at bounding box center [41, 21] width 30 height 8
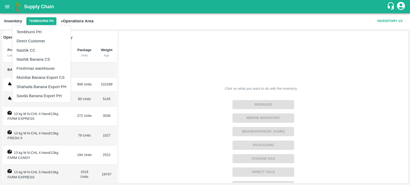
click at [40, 57] on li "Nashik Banana CS" at bounding box center [41, 59] width 58 height 9
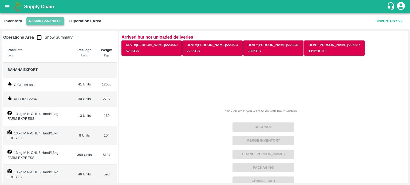
click at [48, 21] on button "Nashik Banana CS" at bounding box center [45, 21] width 38 height 8
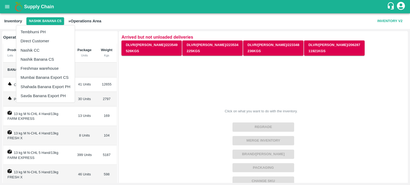
click at [40, 32] on li "Tembhurni PH" at bounding box center [45, 31] width 58 height 9
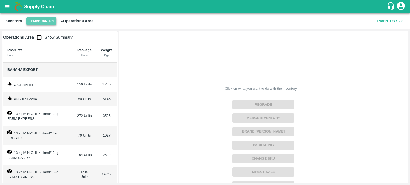
click at [38, 21] on button "Tembhurni PH" at bounding box center [41, 21] width 30 height 8
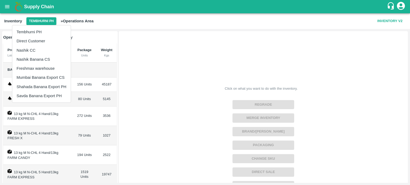
click at [35, 57] on li "Nashik Banana CS" at bounding box center [41, 59] width 58 height 9
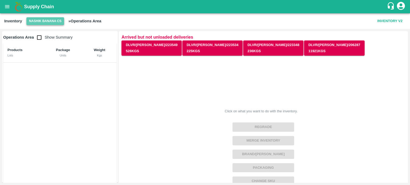
click at [39, 21] on button "Nashik Banana CS" at bounding box center [45, 21] width 38 height 8
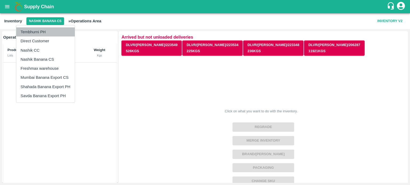
click at [40, 33] on li "Tembhurni PH" at bounding box center [45, 31] width 58 height 9
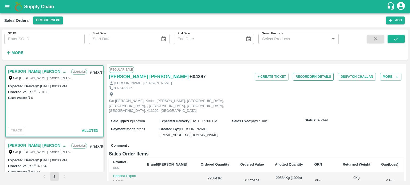
click at [316, 77] on button "Record GRN Details" at bounding box center [313, 77] width 41 height 8
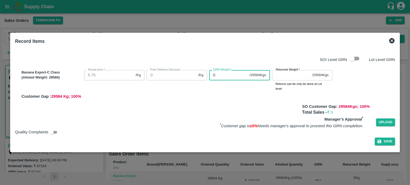
drag, startPoint x: 223, startPoint y: 77, endPoint x: 172, endPoint y: 70, distance: 51.7
click at [179, 67] on div "Banana Export-C Class (Alloted Weight: 29584 ) Actual price   * 5.75 /Kg Actual…" at bounding box center [205, 84] width 380 height 40
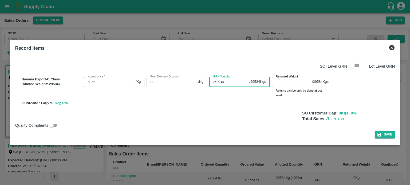
type input "29584"
click at [294, 82] on input "Returned Weight   *" at bounding box center [291, 82] width 38 height 10
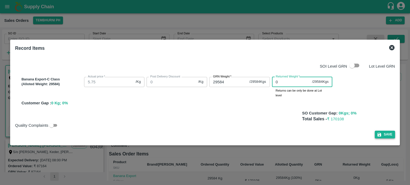
type input "0"
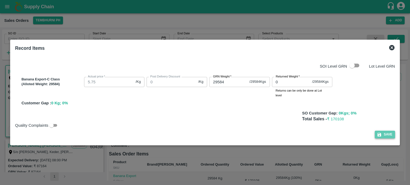
click at [387, 136] on button "Save" at bounding box center [385, 135] width 20 height 8
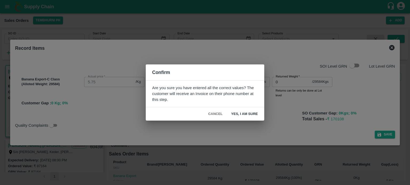
click at [242, 115] on button "Yes, I am sure" at bounding box center [244, 114] width 35 height 9
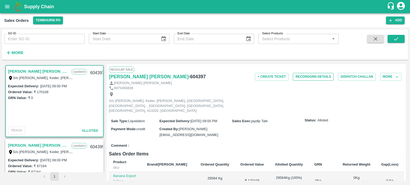
click at [316, 78] on button "Record GRN Details" at bounding box center [313, 77] width 41 height 8
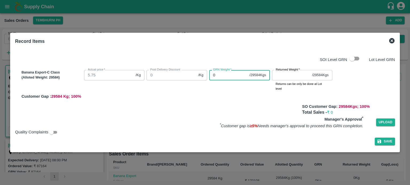
drag, startPoint x: 221, startPoint y: 77, endPoint x: 165, endPoint y: 64, distance: 57.0
click at [165, 64] on div "Banana Export-C Class (Alloted Weight: 29584 ) Actual price   * 5.75 /Kg Actual…" at bounding box center [205, 84] width 380 height 40
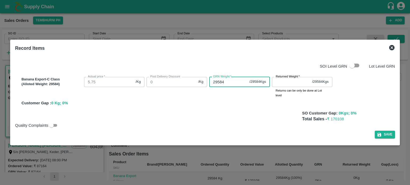
type input "29584"
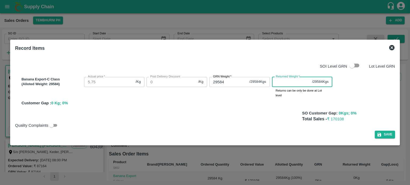
click at [291, 82] on input "Returned Weight   *" at bounding box center [291, 82] width 38 height 10
type input "0"
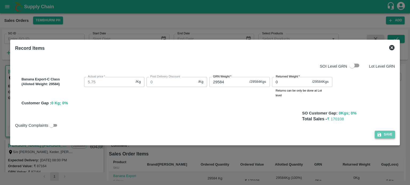
click at [386, 134] on button "Save" at bounding box center [385, 135] width 20 height 8
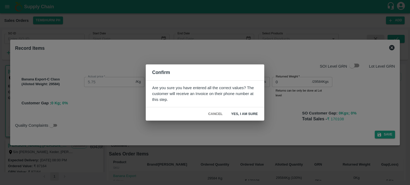
click at [249, 115] on button "Yes, I am sure" at bounding box center [244, 114] width 35 height 9
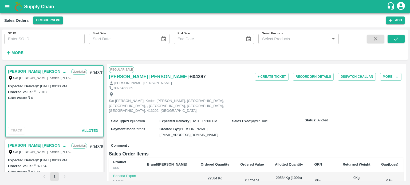
click at [41, 70] on link "[PERSON_NAME] [PERSON_NAME]" at bounding box center [38, 71] width 61 height 7
click at [285, 181] on button "Allot" at bounding box center [289, 184] width 8 height 6
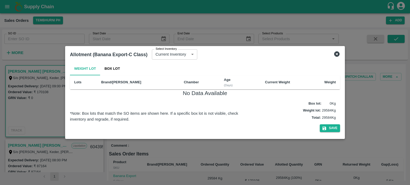
click at [337, 54] on icon at bounding box center [337, 54] width 6 height 6
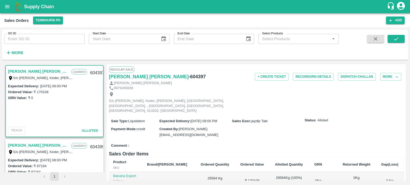
click at [266, 118] on div "Sales Exec : jaydip Tale" at bounding box center [268, 121] width 73 height 6
click at [307, 76] on button "Record GRN Details" at bounding box center [313, 77] width 41 height 8
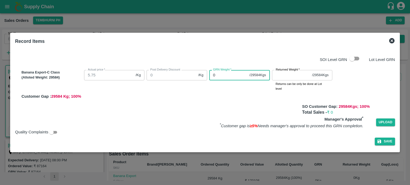
drag, startPoint x: 221, startPoint y: 77, endPoint x: 181, endPoint y: 70, distance: 40.4
click at [181, 70] on div "Banana Export-C Class (Alloted Weight: 29584 ) Actual price   * 5.75 /Kg Actual…" at bounding box center [206, 83] width 375 height 31
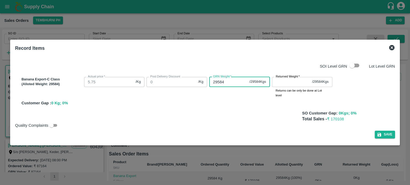
type input "29584"
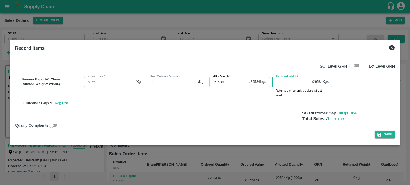
click at [295, 82] on input "Returned Weight   *" at bounding box center [291, 82] width 38 height 10
type input "0"
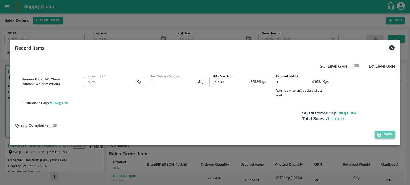
click at [383, 135] on button "Save" at bounding box center [385, 135] width 20 height 8
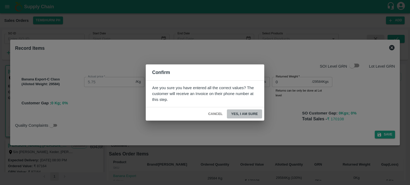
click at [246, 114] on button "Yes, I am sure" at bounding box center [244, 114] width 35 height 9
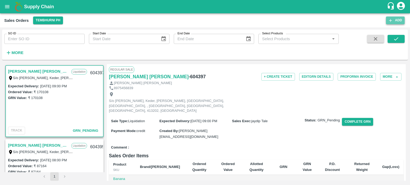
click at [397, 21] on button "Add" at bounding box center [395, 21] width 19 height 8
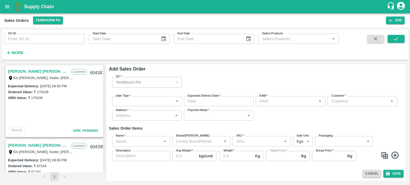
type input "jaydip Tale"
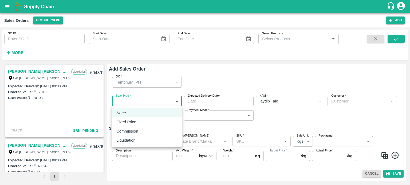
click at [138, 99] on body "Supply Chain Sales Orders Tembhurni PH Add SO ID SO ID Start Date Start Date En…" at bounding box center [205, 92] width 410 height 185
click at [134, 139] on p "Liquidation" at bounding box center [125, 141] width 19 height 6
type input "3"
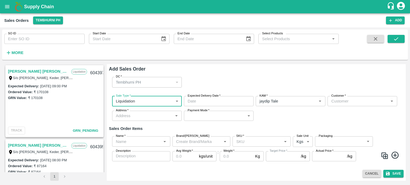
click at [341, 103] on input "Customer   *" at bounding box center [358, 101] width 58 height 7
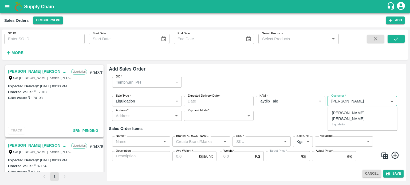
click at [364, 117] on div "Vaibhav Bharat Kedar Liquidation" at bounding box center [362, 119] width 70 height 20
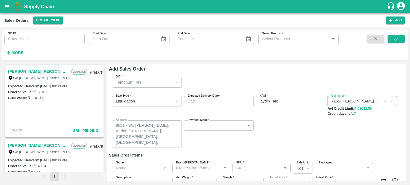
type input "7165-Vaibhav Bharat Kedar"
click at [214, 98] on input "Expected Delivery Date   *" at bounding box center [217, 101] width 66 height 10
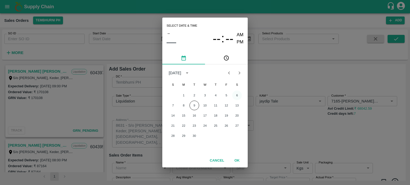
click at [238, 96] on button "6" at bounding box center [237, 96] width 10 height 10
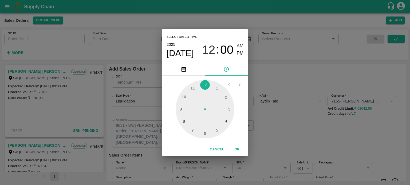
click at [218, 130] on div at bounding box center [205, 109] width 59 height 59
type input "06/09/2025 05:00 AM"
click at [239, 46] on span "AM" at bounding box center [240, 46] width 7 height 7
click at [237, 151] on button "OK" at bounding box center [236, 149] width 17 height 9
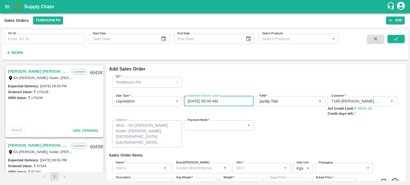
click at [206, 128] on body "Supply Chain Sales Orders Tembhurni PH Add SO ID SO ID Start Date Start Date En…" at bounding box center [205, 92] width 410 height 185
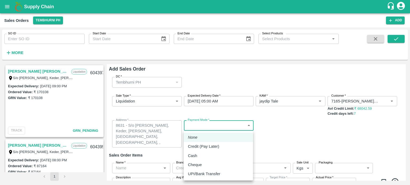
click at [204, 146] on p "Credit (Pay Later)" at bounding box center [203, 147] width 31 height 6
type input "credit"
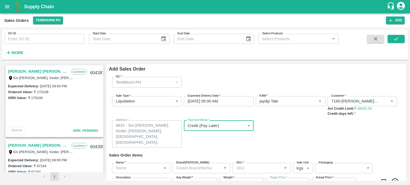
click at [244, 138] on div "Payment Mode   * Credit (Pay Later) credit Payment Mode" at bounding box center [219, 134] width 70 height 27
click at [138, 171] on input "Name   *" at bounding box center [137, 168] width 46 height 7
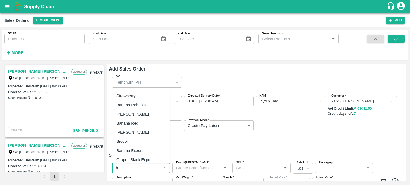
click at [143, 151] on div "Banana Export" at bounding box center [141, 150] width 58 height 9
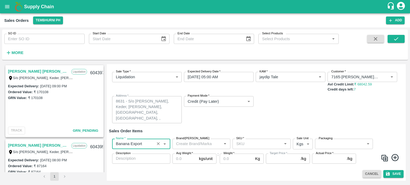
scroll to position [25, 0]
type input "Banana Export"
click at [254, 146] on input "SKU   *" at bounding box center [257, 143] width 46 height 7
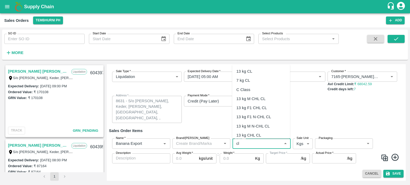
click at [250, 91] on div "C Class" at bounding box center [261, 89] width 58 height 9
type input "C Class"
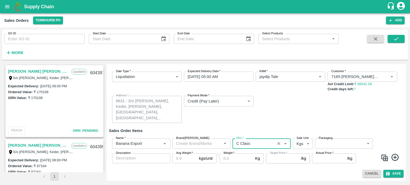
type input "NA"
type input "C Class"
click at [330, 142] on body "Supply Chain Sales Orders Tembhurni PH Add SO ID SO ID Start Date Start Date En…" at bounding box center [205, 92] width 410 height 185
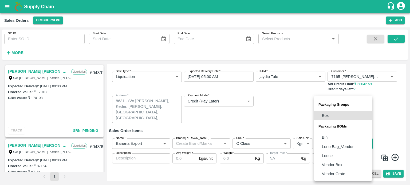
click at [334, 154] on li "Loose" at bounding box center [343, 156] width 58 height 9
type input "BOM/258"
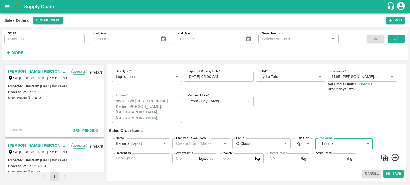
click at [180, 159] on input "Avg Weight   *" at bounding box center [184, 159] width 25 height 10
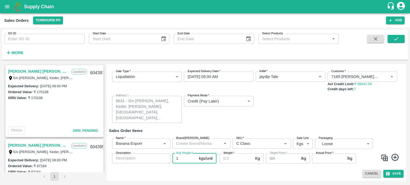
type input "1"
click at [285, 117] on div "Sale Type   * Liquidation 3 Sale Type Expected Delivery Date   * 06/09/2025 05:…" at bounding box center [256, 98] width 295 height 60
click at [231, 161] on input "Weight   *" at bounding box center [236, 159] width 33 height 10
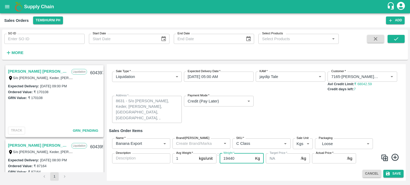
type input "19440"
click at [327, 163] on input "Actual Price   *" at bounding box center [328, 159] width 33 height 10
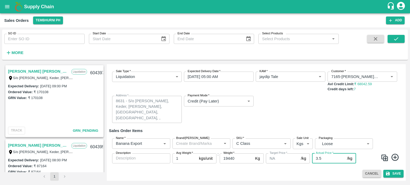
type input "3.5"
click at [297, 109] on div "Sale Type   * Liquidation 3 Sale Type Expected Delivery Date   * 06/09/2025 05:…" at bounding box center [256, 98] width 295 height 60
click at [288, 111] on div "Sale Type   * Liquidation 3 Sale Type Expected Delivery Date   * 06/09/2025 05:…" at bounding box center [256, 98] width 295 height 60
click at [397, 175] on button "Save" at bounding box center [393, 174] width 20 height 8
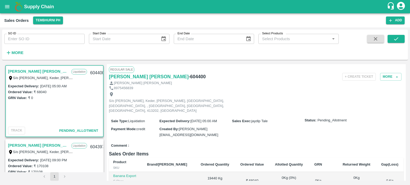
click at [205, 151] on h6 "Sales Order Items" at bounding box center [256, 154] width 295 height 7
click at [285, 181] on button "Allot" at bounding box center [289, 184] width 8 height 6
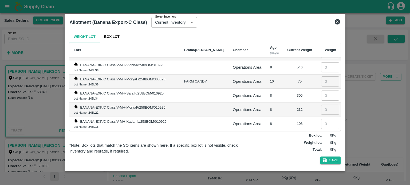
scroll to position [2116, 0]
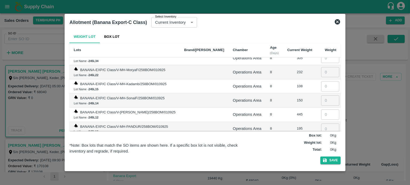
click at [321, 152] on input "number" at bounding box center [330, 157] width 18 height 10
type input "60"
click at [324, 138] on input "number" at bounding box center [330, 143] width 18 height 10
type input "105"
click at [326, 124] on input "number" at bounding box center [330, 129] width 18 height 10
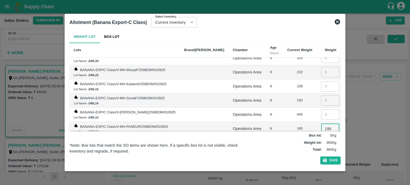
type input "195"
click at [324, 110] on input "number" at bounding box center [330, 115] width 18 height 10
type input "445"
click at [321, 96] on input "number" at bounding box center [330, 101] width 18 height 10
type input "150"
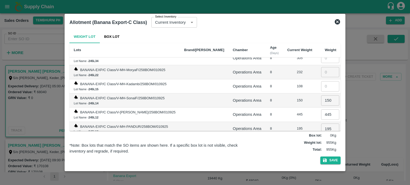
click at [253, 126] on div "Operations Area" at bounding box center [247, 129] width 29 height 6
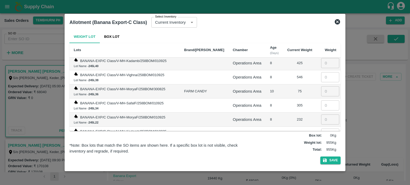
scroll to position [2063, 0]
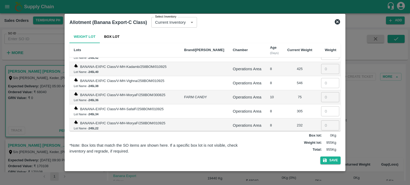
click at [324, 135] on input "number" at bounding box center [330, 140] width 18 height 10
type input "108"
click at [325, 121] on input "number" at bounding box center [330, 126] width 18 height 10
type input "232"
click at [323, 106] on input "number" at bounding box center [330, 111] width 18 height 10
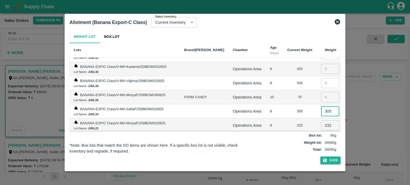
type input "305"
click at [326, 92] on input "number" at bounding box center [330, 97] width 18 height 10
type input "75"
click at [267, 119] on td "8" at bounding box center [274, 126] width 17 height 14
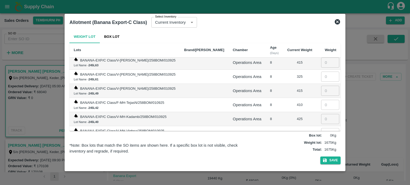
scroll to position [2000, 0]
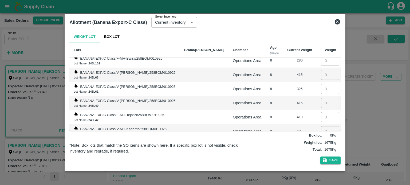
click at [323, 141] on input "number" at bounding box center [330, 146] width 18 height 10
type input "546"
click at [323, 126] on input "number" at bounding box center [330, 131] width 18 height 10
type input "425"
click at [324, 112] on input "number" at bounding box center [330, 117] width 18 height 10
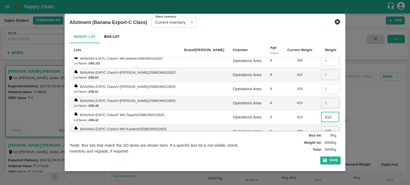
type input "410"
click at [323, 98] on input "number" at bounding box center [330, 103] width 18 height 10
type input "415"
click at [283, 110] on td "410" at bounding box center [300, 117] width 34 height 14
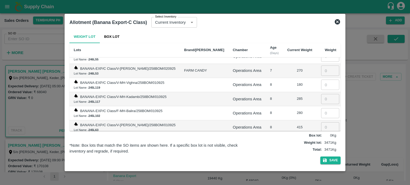
scroll to position [1947, 0]
click at [321, 137] on input "number" at bounding box center [330, 142] width 18 height 10
type input "325"
click at [324, 123] on input "number" at bounding box center [330, 128] width 18 height 10
type input "415"
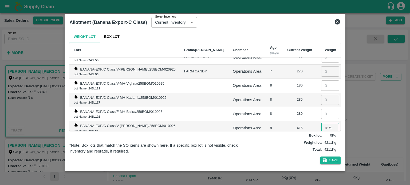
click at [321, 109] on input "number" at bounding box center [330, 114] width 18 height 10
type input "280"
click at [321, 95] on input "number" at bounding box center [330, 100] width 18 height 10
type input "285"
click at [298, 121] on td "415" at bounding box center [300, 128] width 34 height 14
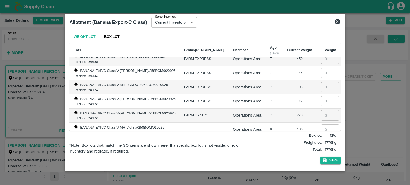
scroll to position [1903, 0]
click at [324, 125] on input "number" at bounding box center [330, 130] width 18 height 10
type input "180"
click at [323, 111] on input "number" at bounding box center [330, 116] width 18 height 10
type input "270"
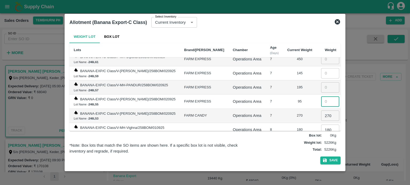
click at [323, 97] on input "number" at bounding box center [330, 102] width 18 height 10
type input "95"
click at [326, 82] on input "number" at bounding box center [330, 87] width 18 height 10
type input "195"
click at [252, 127] on div "Operations Area" at bounding box center [247, 130] width 29 height 6
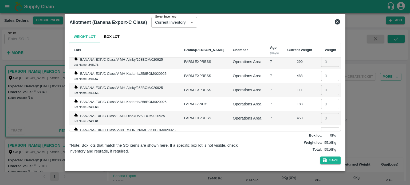
scroll to position [1840, 0]
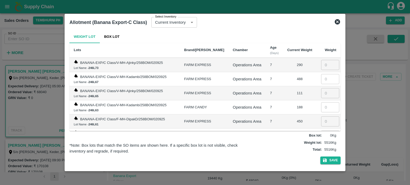
click at [321, 131] on input "number" at bounding box center [330, 136] width 18 height 10
type input "145"
click at [323, 117] on input "number" at bounding box center [330, 122] width 18 height 10
type input "450"
click at [325, 102] on input "number" at bounding box center [330, 107] width 18 height 10
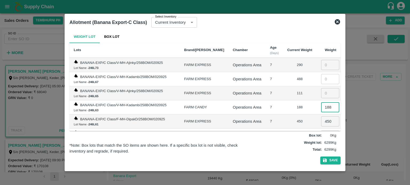
type input "188"
click at [324, 88] on input "number" at bounding box center [330, 93] width 18 height 10
type input "111"
click at [299, 105] on div "188" at bounding box center [299, 107] width 25 height 5
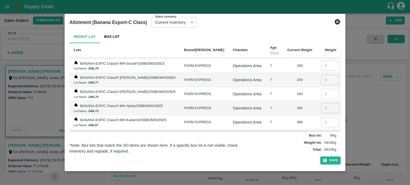
scroll to position [1796, 0]
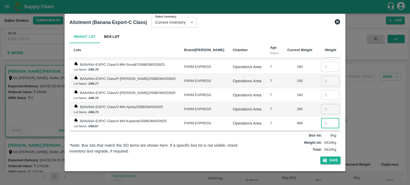
click at [321, 118] on input "number" at bounding box center [330, 123] width 18 height 10
type input "488"
click at [324, 104] on input "number" at bounding box center [330, 109] width 18 height 10
type input "290"
click at [322, 90] on input "number" at bounding box center [330, 95] width 18 height 10
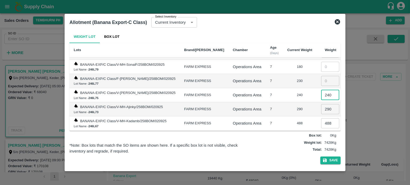
type input "240"
click at [288, 102] on td "290" at bounding box center [300, 109] width 34 height 14
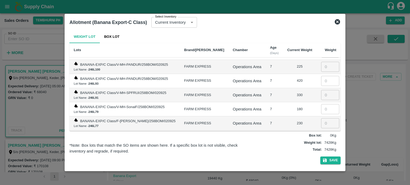
scroll to position [1752, 0]
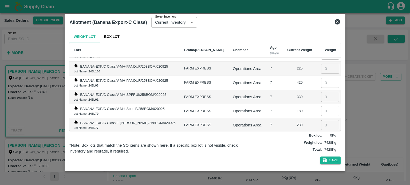
click at [323, 120] on input "number" at bounding box center [330, 125] width 18 height 10
type input "230"
click at [324, 106] on input "number" at bounding box center [330, 111] width 18 height 10
type input "180"
click at [324, 92] on input "number" at bounding box center [330, 97] width 18 height 10
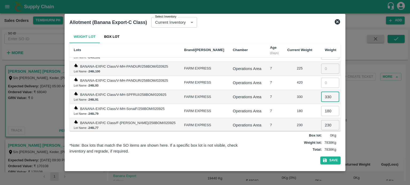
type input "330"
click at [290, 109] on div "180" at bounding box center [299, 111] width 25 height 5
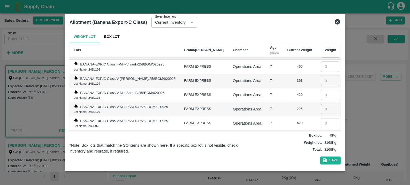
scroll to position [1707, 0]
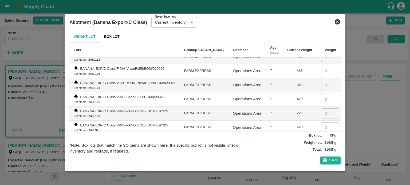
click at [321, 123] on input "number" at bounding box center [330, 128] width 18 height 10
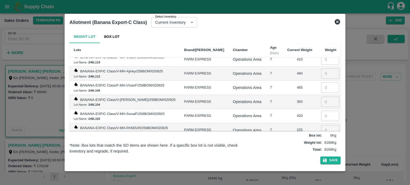
scroll to position [1689, 0]
type input "420"
click at [321, 126] on input "number" at bounding box center [330, 131] width 18 height 10
type input "225"
click at [323, 112] on input "number" at bounding box center [330, 117] width 18 height 10
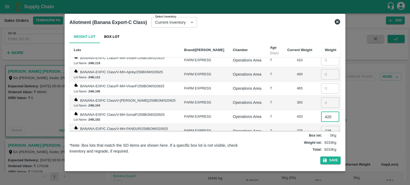
type input "420"
click at [324, 98] on input "number" at bounding box center [330, 103] width 18 height 10
type input "363"
click at [324, 84] on input "number" at bounding box center [330, 89] width 18 height 10
type input "465"
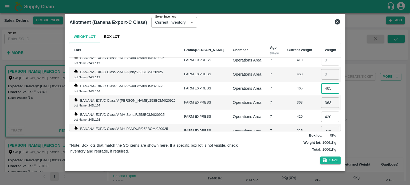
click at [290, 100] on div "363" at bounding box center [299, 102] width 25 height 5
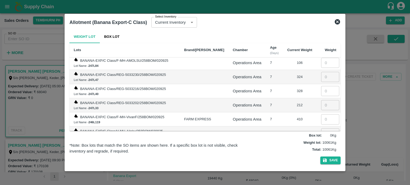
scroll to position [1627, 0]
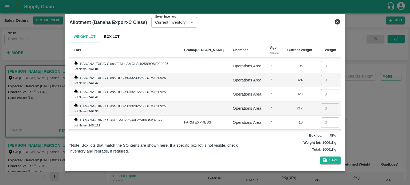
click at [321, 132] on input "number" at bounding box center [330, 137] width 18 height 10
type input "460"
click at [326, 118] on input "number" at bounding box center [330, 123] width 18 height 10
type input "410"
click at [324, 104] on input "number" at bounding box center [330, 109] width 18 height 10
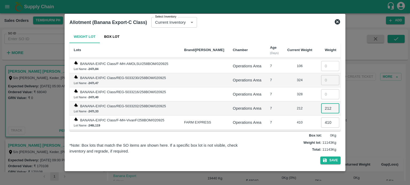
type input "212"
click at [321, 89] on input "number" at bounding box center [330, 94] width 18 height 10
type input "328"
click at [283, 116] on td "410" at bounding box center [300, 123] width 34 height 14
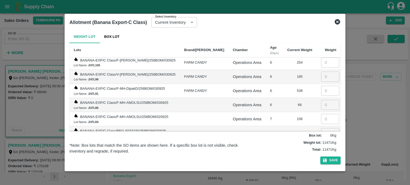
scroll to position [1573, 0]
click at [323, 129] on input "number" at bounding box center [330, 134] width 18 height 10
type input "324"
click at [327, 114] on input "number" at bounding box center [330, 119] width 18 height 10
type input "106"
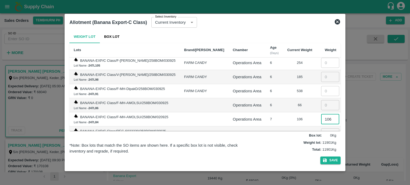
click at [325, 100] on input "number" at bounding box center [330, 105] width 18 height 10
type input "66"
click at [323, 86] on input "number" at bounding box center [330, 91] width 18 height 10
type input "538"
click at [273, 113] on td "7" at bounding box center [274, 120] width 17 height 14
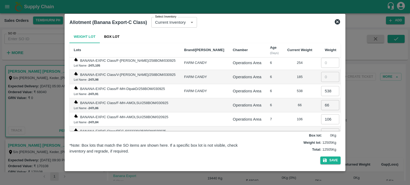
scroll to position [1538, 0]
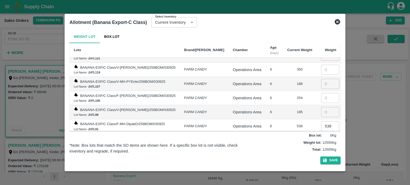
click at [321, 107] on input "number" at bounding box center [330, 112] width 18 height 10
type input "185"
click at [324, 93] on input "number" at bounding box center [330, 98] width 18 height 10
type input "254"
click at [325, 79] on input "number" at bounding box center [330, 84] width 18 height 10
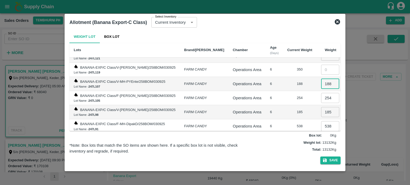
type input "188"
click at [270, 105] on td "6" at bounding box center [274, 112] width 17 height 14
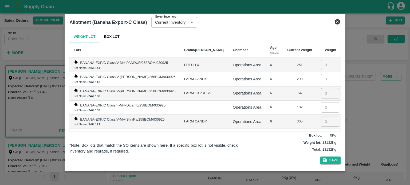
scroll to position [1467, 0]
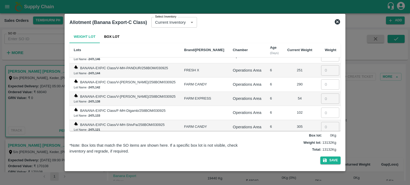
click at [321, 136] on input "number" at bounding box center [330, 141] width 18 height 10
type input "350"
click at [321, 122] on input "number" at bounding box center [330, 127] width 18 height 10
type input "305"
click at [324, 108] on input "number" at bounding box center [330, 113] width 18 height 10
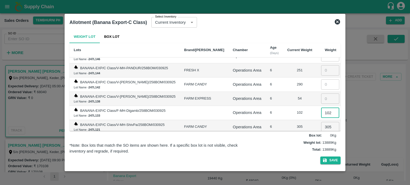
type input "102"
click at [321, 94] on input "number" at bounding box center [330, 99] width 18 height 10
type input "54"
click at [322, 80] on input "number" at bounding box center [330, 85] width 18 height 10
type input "290"
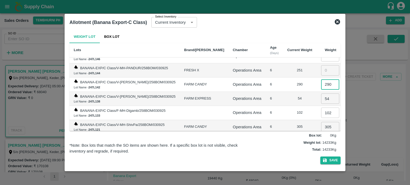
click at [294, 106] on td "102" at bounding box center [300, 113] width 34 height 14
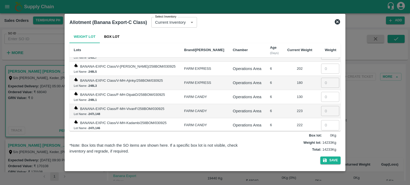
scroll to position [1396, 0]
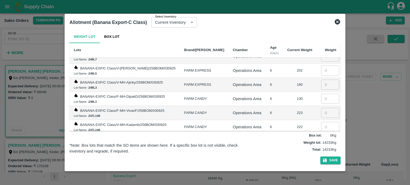
click at [324, 136] on input "number" at bounding box center [330, 141] width 18 height 10
type input "251"
click at [327, 122] on input "number" at bounding box center [330, 127] width 18 height 10
type input "222"
click at [321, 108] on input "number" at bounding box center [330, 113] width 18 height 10
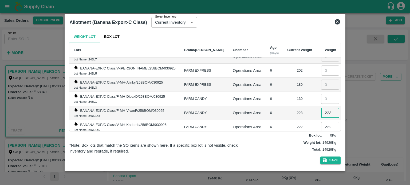
type input "223"
click at [323, 94] on input "number" at bounding box center [330, 99] width 18 height 10
type input "130"
click at [323, 80] on input "number" at bounding box center [330, 85] width 18 height 10
type input "180"
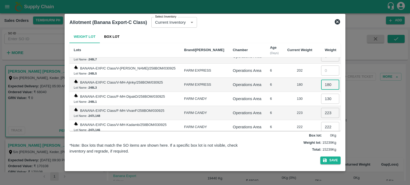
click at [272, 106] on td "6" at bounding box center [274, 113] width 17 height 14
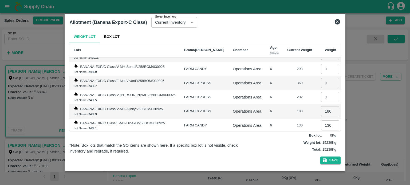
scroll to position [1342, 0]
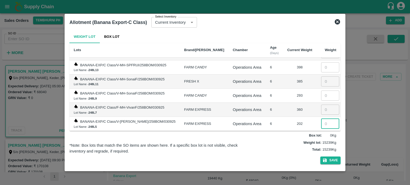
click at [326, 119] on input "number" at bounding box center [330, 124] width 18 height 10
type input "202"
click at [326, 105] on input "number" at bounding box center [330, 110] width 18 height 10
type input "360"
click at [322, 91] on input "number" at bounding box center [330, 96] width 18 height 10
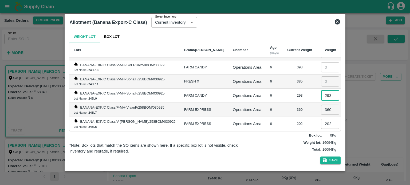
type input "293"
click at [321, 77] on input "number" at bounding box center [330, 82] width 18 height 10
type input "385"
click at [284, 117] on td "202" at bounding box center [300, 124] width 34 height 14
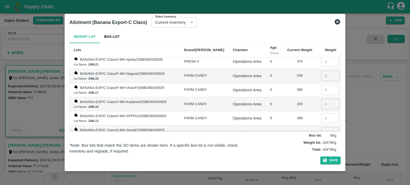
scroll to position [1289, 0]
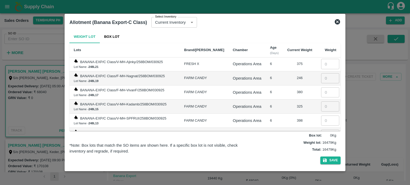
click at [323, 116] on input "number" at bounding box center [330, 121] width 18 height 10
type input "398"
click at [323, 102] on input "number" at bounding box center [330, 107] width 18 height 10
type input "325"
click at [325, 88] on input "number" at bounding box center [330, 93] width 18 height 10
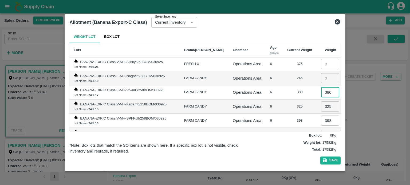
type input "380"
click at [324, 73] on input "number" at bounding box center [330, 78] width 18 height 10
type input "246"
click at [295, 104] on div "325" at bounding box center [299, 106] width 25 height 5
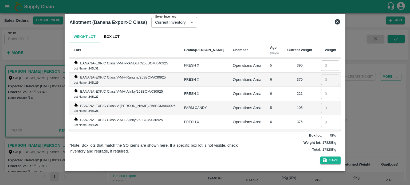
scroll to position [1226, 0]
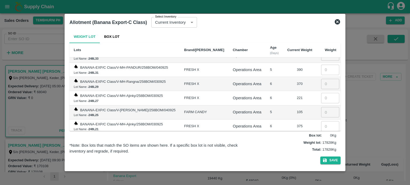
click at [323, 121] on input "number" at bounding box center [330, 126] width 18 height 10
type input "375"
click at [322, 107] on input "number" at bounding box center [330, 112] width 18 height 10
click at [323, 93] on input "number" at bounding box center [330, 98] width 18 height 10
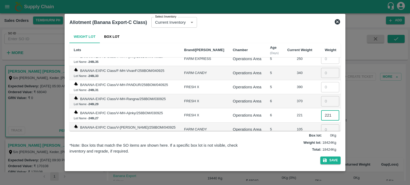
scroll to position [1209, 0]
type input "221"
click at [321, 97] on input "number" at bounding box center [330, 102] width 18 height 10
type input "370"
click at [267, 123] on td "5" at bounding box center [274, 130] width 17 height 14
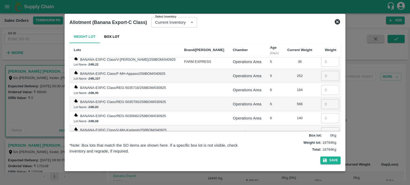
scroll to position [1120, 0]
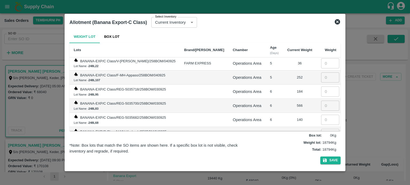
click at [327, 115] on input "number" at bounding box center [330, 120] width 18 height 10
type input "140"
click at [324, 101] on input "number" at bounding box center [330, 106] width 18 height 10
type input "506"
click at [332, 165] on div "Weight Lot Box Lot Lots Brand/Marka Chamber Age (Days) Current Weight Weight BA…" at bounding box center [204, 98] width 271 height 136
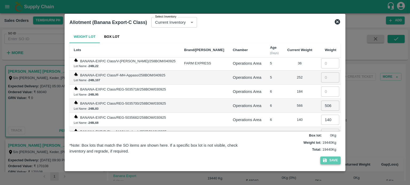
click at [332, 161] on button "Save" at bounding box center [330, 161] width 20 height 8
click at [331, 161] on button "Save" at bounding box center [330, 161] width 20 height 8
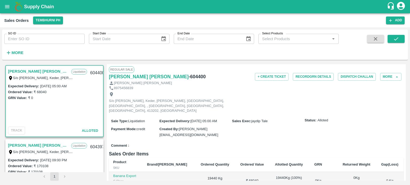
click at [225, 141] on div "Comment :" at bounding box center [256, 145] width 295 height 9
click at [311, 78] on button "Record GRN Details" at bounding box center [313, 77] width 41 height 8
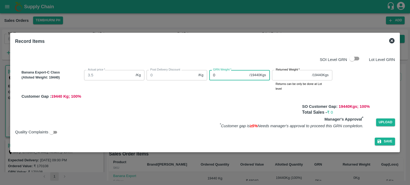
click at [172, 76] on div "Banana Export-C Class (Alloted Weight: 19440 ) Actual price   * 3.5 /Kg Actual …" at bounding box center [206, 83] width 375 height 31
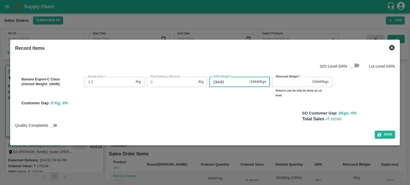
type input "19440"
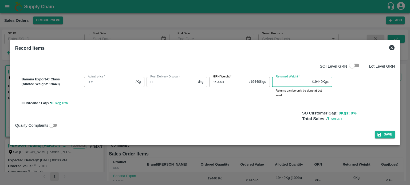
click at [303, 83] on input "Returned Weight   *" at bounding box center [291, 82] width 38 height 10
type input "0"
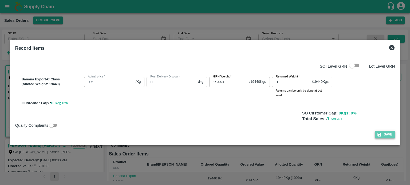
click at [386, 134] on button "Save" at bounding box center [385, 135] width 20 height 8
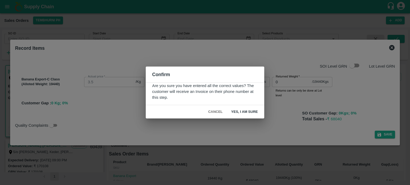
click at [248, 113] on button "Yes, I am sure" at bounding box center [244, 112] width 35 height 9
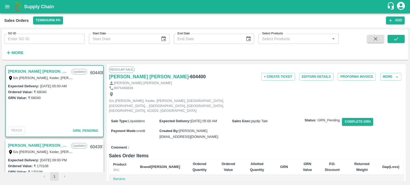
click at [232, 94] on div "S/o [PERSON_NAME], Keder, [PERSON_NAME], [GEOGRAPHIC_DATA], [GEOGRAPHIC_DATA], …" at bounding box center [256, 103] width 295 height 24
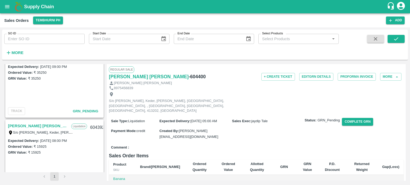
scroll to position [337, 0]
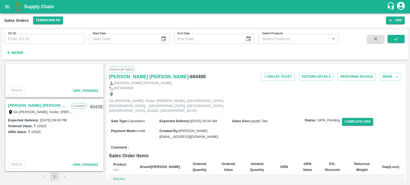
click at [36, 103] on link "[PERSON_NAME] [PERSON_NAME]" at bounding box center [38, 105] width 61 height 7
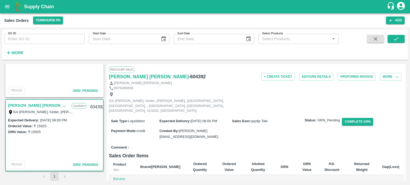
click at [252, 102] on div "S/o [PERSON_NAME], Keder, [PERSON_NAME], [GEOGRAPHIC_DATA], [GEOGRAPHIC_DATA], …" at bounding box center [256, 103] width 295 height 24
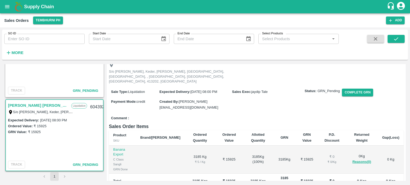
scroll to position [27, 0]
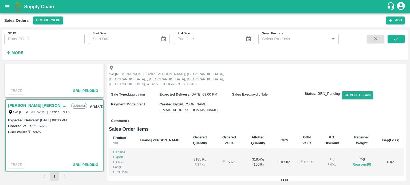
click at [33, 102] on link "[PERSON_NAME] [PERSON_NAME]" at bounding box center [38, 105] width 61 height 7
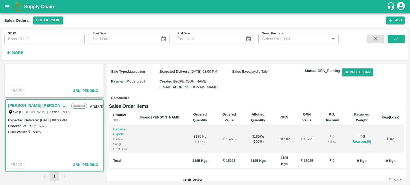
scroll to position [35, 0]
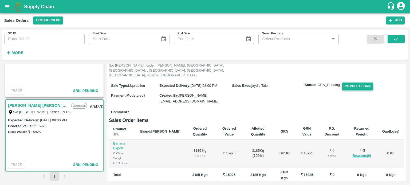
click at [357, 83] on button "Complete GRN" at bounding box center [357, 87] width 31 height 8
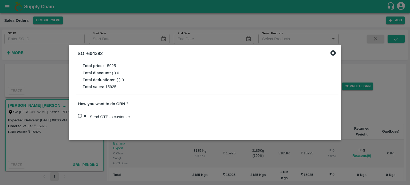
click at [96, 114] on span "Send OTP to customer" at bounding box center [110, 117] width 40 height 6
click at [90, 114] on input "Send OTP to customer" at bounding box center [82, 116] width 15 height 11
radio input "true"
click at [138, 117] on button "Send OTP" at bounding box center [145, 117] width 22 height 8
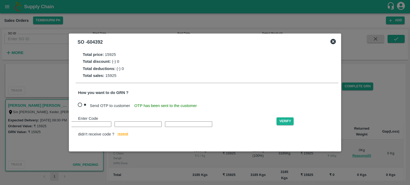
click at [82, 127] on div "Enter Code Verify didn't receive code ? resend" at bounding box center [207, 127] width 258 height 22
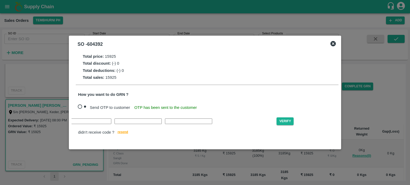
type input "I"
type input "S"
type input "Q"
type input "L"
click at [276, 124] on button "Verify" at bounding box center [284, 122] width 17 height 8
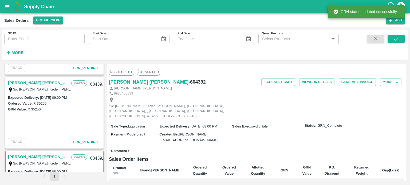
scroll to position [283, 0]
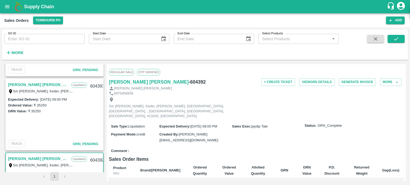
click at [40, 83] on link "[PERSON_NAME] [PERSON_NAME]" at bounding box center [38, 84] width 61 height 7
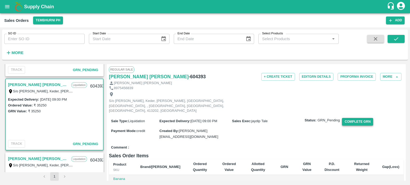
click at [351, 118] on button "Complete GRN" at bounding box center [357, 122] width 31 height 8
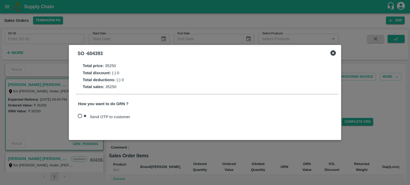
click at [108, 117] on span "Send OTP to customer" at bounding box center [110, 117] width 40 height 6
click at [90, 117] on input "Send OTP to customer" at bounding box center [82, 116] width 15 height 11
radio input "true"
click at [141, 116] on button "Send OTP" at bounding box center [145, 117] width 22 height 8
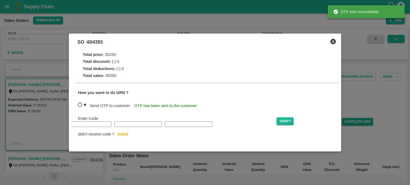
click at [81, 126] on div "Enter Code Verify didn't receive code ? resend" at bounding box center [207, 127] width 258 height 22
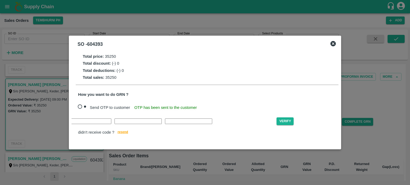
type input "H"
type input "C"
type input "F"
type input "R"
click at [276, 120] on button "Verify" at bounding box center [284, 122] width 17 height 8
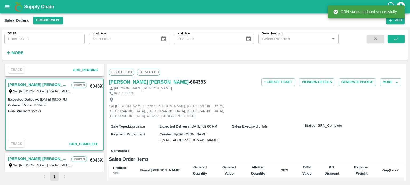
click at [55, 118] on div "Expected Delivery : 02 Sep 2025, 09:00 PM Ordered Value: ₹ 35250 GRN Value: ₹ 3…" at bounding box center [54, 118] width 97 height 42
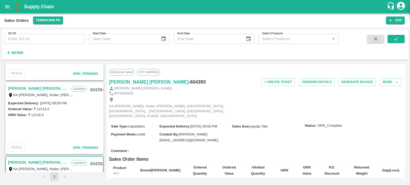
scroll to position [203, 0]
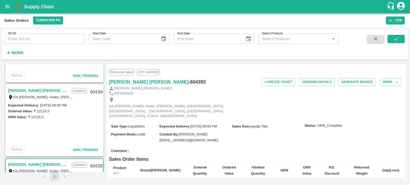
click at [40, 89] on link "[PERSON_NAME] [PERSON_NAME]" at bounding box center [38, 90] width 61 height 7
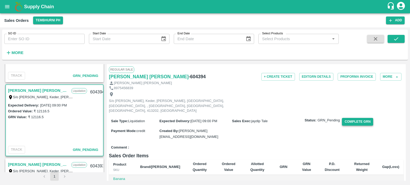
click at [358, 118] on button "Complete GRN" at bounding box center [357, 122] width 31 height 8
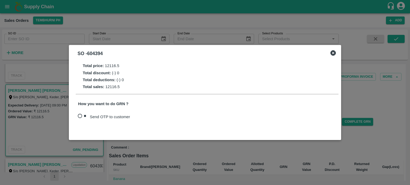
click at [95, 116] on span "Send OTP to customer" at bounding box center [110, 117] width 40 height 6
click at [90, 116] on input "Send OTP to customer" at bounding box center [82, 116] width 15 height 11
radio input "true"
click at [145, 117] on button "Send OTP" at bounding box center [145, 117] width 22 height 8
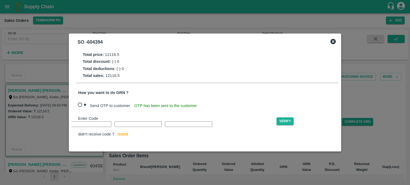
click at [61, 123] on input "text" at bounding box center [37, 125] width 47 height 6
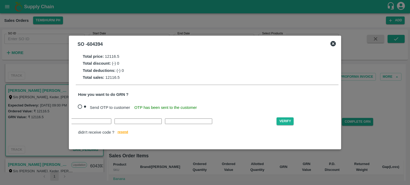
type input "O"
type input "J"
type input "W"
type input "U"
click at [276, 124] on button "Verify" at bounding box center [284, 122] width 17 height 8
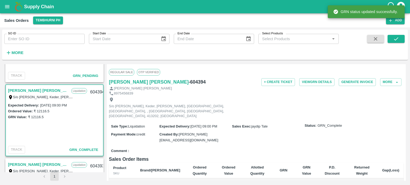
click at [45, 134] on div "Expected Delivery : 03 Sep 2025, 09:00 PM Ordered Value: ₹ 12116.5 GRN Value: ₹…" at bounding box center [54, 123] width 97 height 42
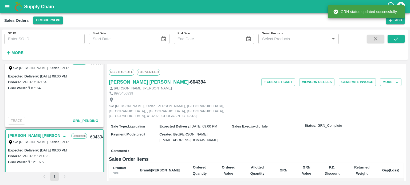
scroll to position [132, 0]
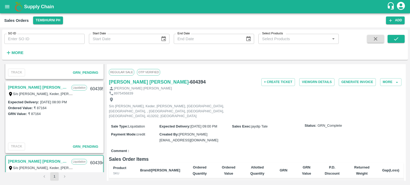
click at [37, 86] on link "[PERSON_NAME] [PERSON_NAME]" at bounding box center [38, 87] width 61 height 7
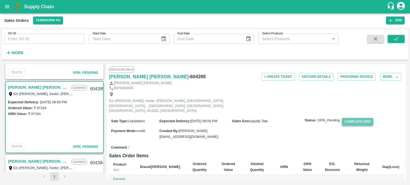
click at [355, 118] on button "Complete GRN" at bounding box center [357, 122] width 31 height 8
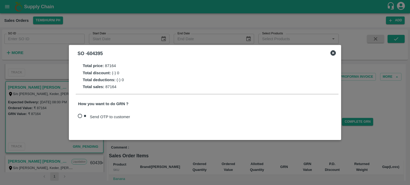
click at [108, 116] on span "Send OTP to customer" at bounding box center [110, 117] width 40 height 6
click at [90, 116] on input "Send OTP to customer" at bounding box center [82, 116] width 15 height 11
radio input "true"
click at [146, 115] on button "Send OTP" at bounding box center [145, 117] width 22 height 8
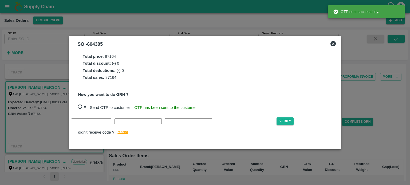
click at [82, 126] on div "Verify didn't receive code ? resend" at bounding box center [207, 127] width 258 height 19
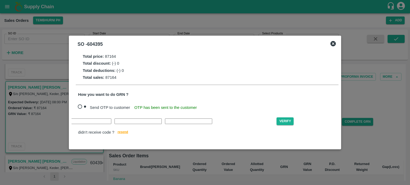
type input "M"
type input "G"
type input "S"
type input "U"
click at [276, 121] on button "Verify" at bounding box center [284, 122] width 17 height 8
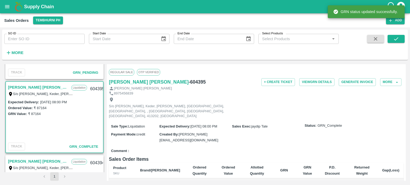
click at [53, 125] on div "Expected Delivery : 04 Sep 2025, 08:00 PM Ordered Value: ₹ 87164 GRN Value: ₹ 8…" at bounding box center [54, 120] width 97 height 42
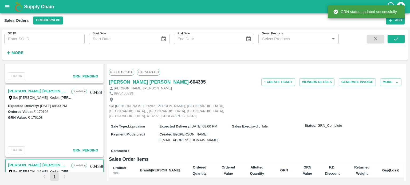
scroll to position [52, 0]
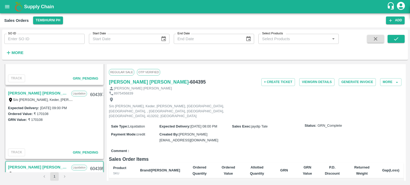
click at [35, 93] on link "[PERSON_NAME] [PERSON_NAME]" at bounding box center [38, 93] width 61 height 7
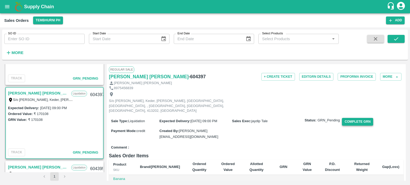
click at [358, 118] on button "Complete GRN" at bounding box center [357, 122] width 31 height 8
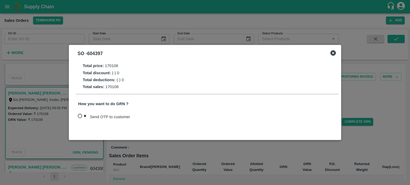
click at [102, 115] on span "Send OTP to customer" at bounding box center [110, 117] width 40 height 6
click at [90, 115] on input "Send OTP to customer" at bounding box center [82, 116] width 15 height 11
radio input "true"
click at [148, 116] on button "Send OTP" at bounding box center [145, 117] width 22 height 8
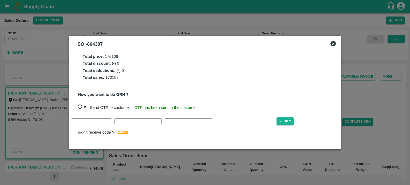
click at [61, 124] on input "text" at bounding box center [37, 122] width 47 height 6
type input "T"
type input "Z"
type input "L"
type input "G"
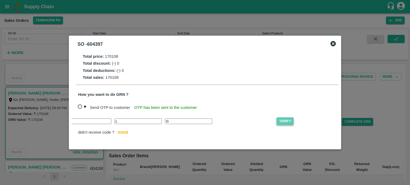
click at [276, 118] on button "Verify" at bounding box center [284, 122] width 17 height 8
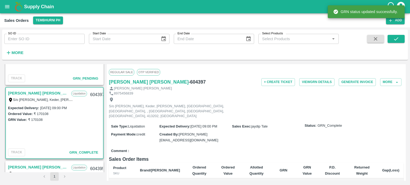
click at [40, 138] on div "Expected Delivery : 05 Sep 2025, 09:00 PM Ordered Value: ₹ 170108 GRN Value: ₹ …" at bounding box center [54, 126] width 97 height 42
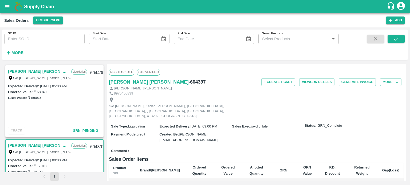
click at [37, 70] on link "[PERSON_NAME] [PERSON_NAME]" at bounding box center [38, 71] width 61 height 7
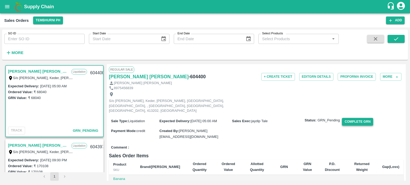
click at [363, 118] on button "Complete GRN" at bounding box center [357, 122] width 31 height 8
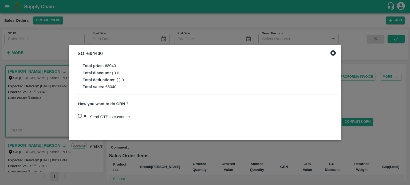
click at [97, 115] on span "Send OTP to customer" at bounding box center [110, 117] width 40 height 6
click at [90, 115] on input "Send OTP to customer" at bounding box center [82, 116] width 15 height 11
radio input "true"
click at [134, 114] on button "Send OTP" at bounding box center [145, 117] width 22 height 8
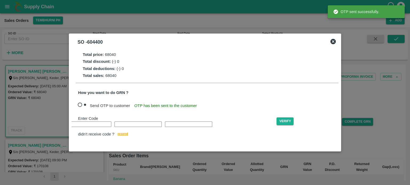
click at [84, 126] on div "Enter Code Verify didn't receive code ? resend" at bounding box center [207, 127] width 258 height 22
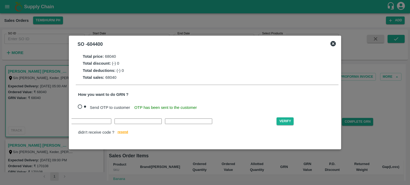
type input "H"
type input "A"
type input "L"
type input "C"
click at [276, 118] on button "Verify" at bounding box center [284, 122] width 17 height 8
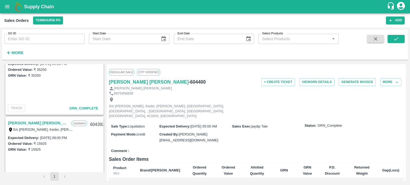
scroll to position [337, 0]
